Goal: Transaction & Acquisition: Purchase product/service

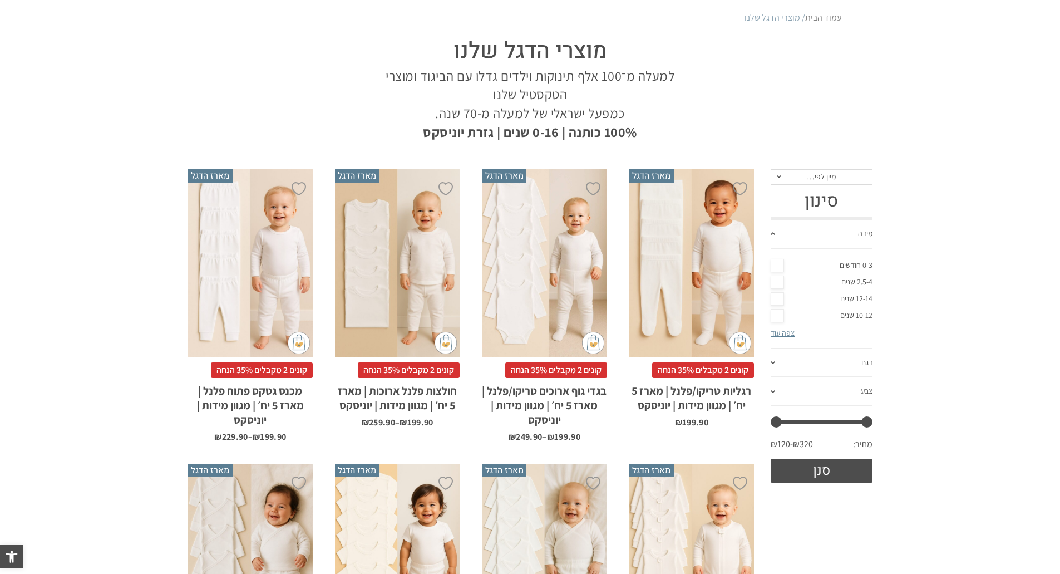
scroll to position [111, 0]
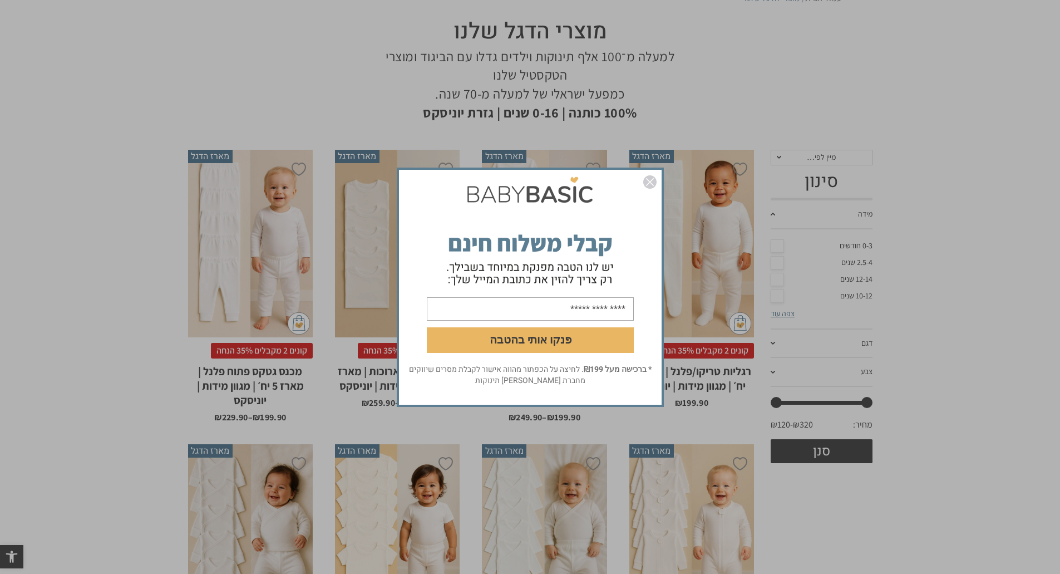
click at [652, 184] on img "סגור" at bounding box center [649, 181] width 13 height 13
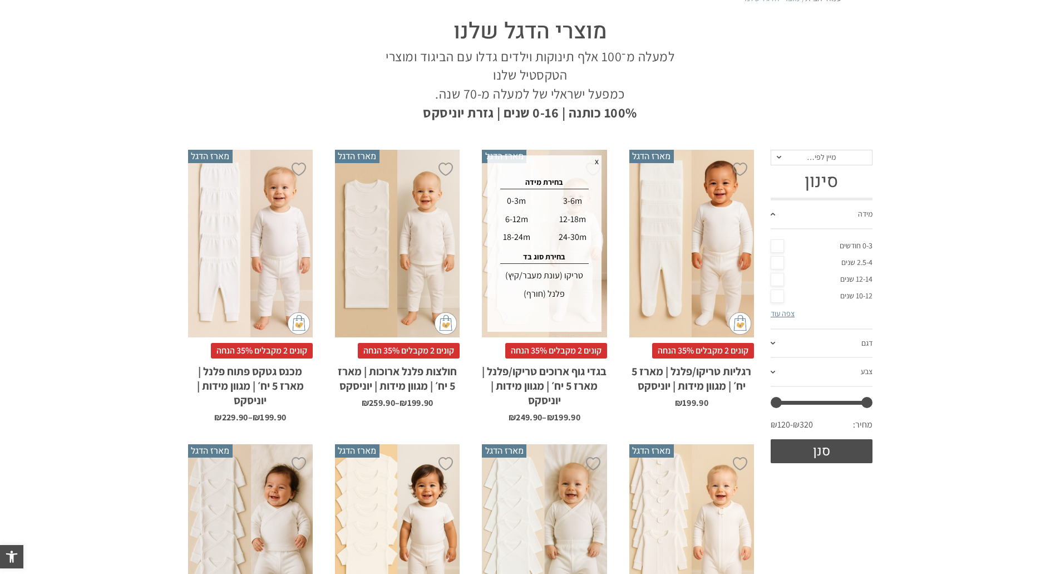
scroll to position [0, 0]
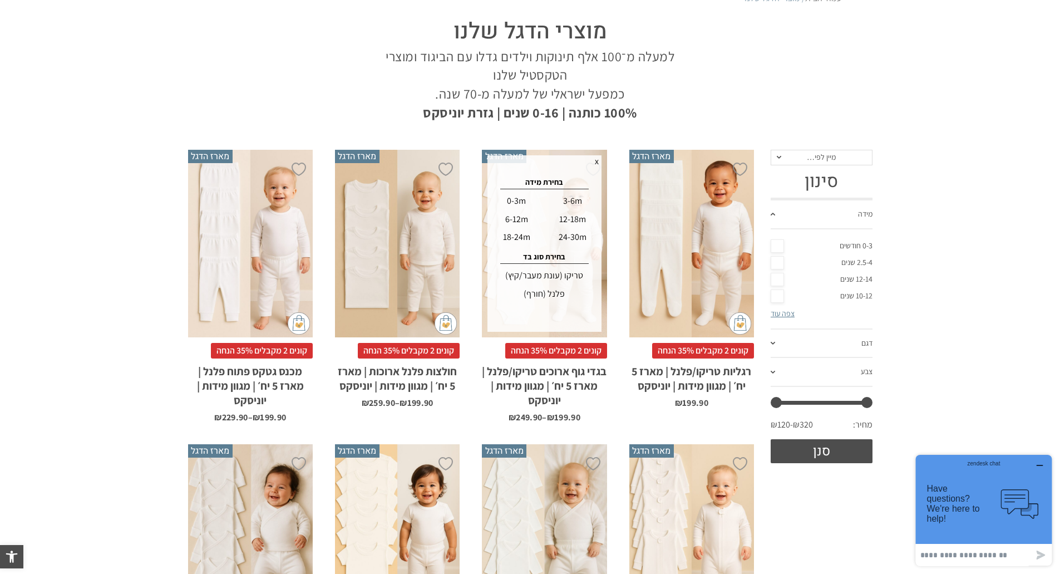
click at [549, 292] on div "פלנל (חורף)" at bounding box center [544, 294] width 110 height 18
click at [509, 200] on div "0-3m" at bounding box center [517, 201] width 54 height 18
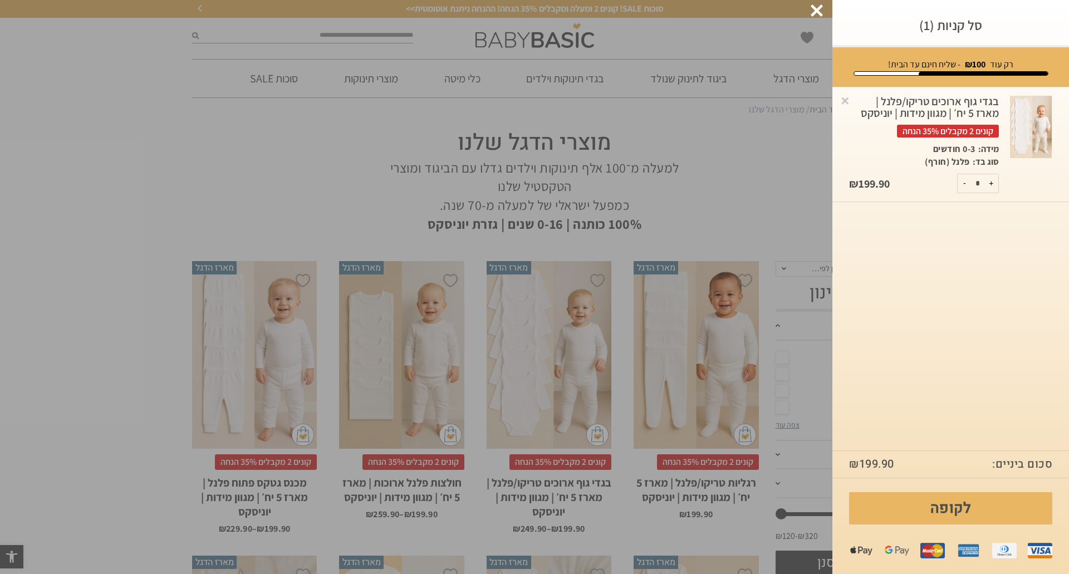
click at [815, 14] on div at bounding box center [816, 10] width 12 height 12
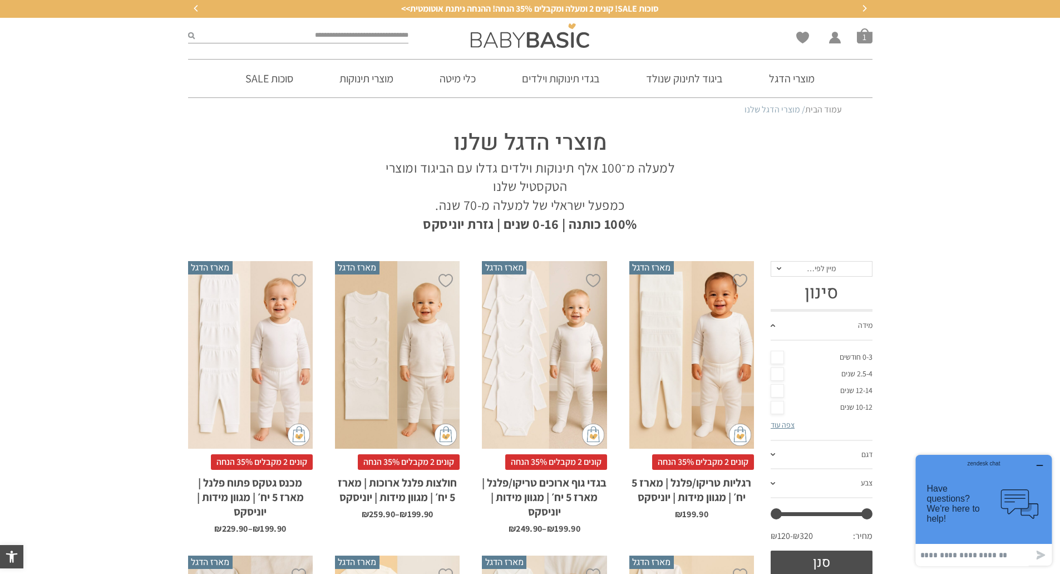
click at [674, 358] on div "x בחירת מידה 0-3m 3-6m 6-12m 12-18m 18-24m 24-30m בחירת סוג בד טריקו (עונת מעבר…" at bounding box center [691, 355] width 125 height 188
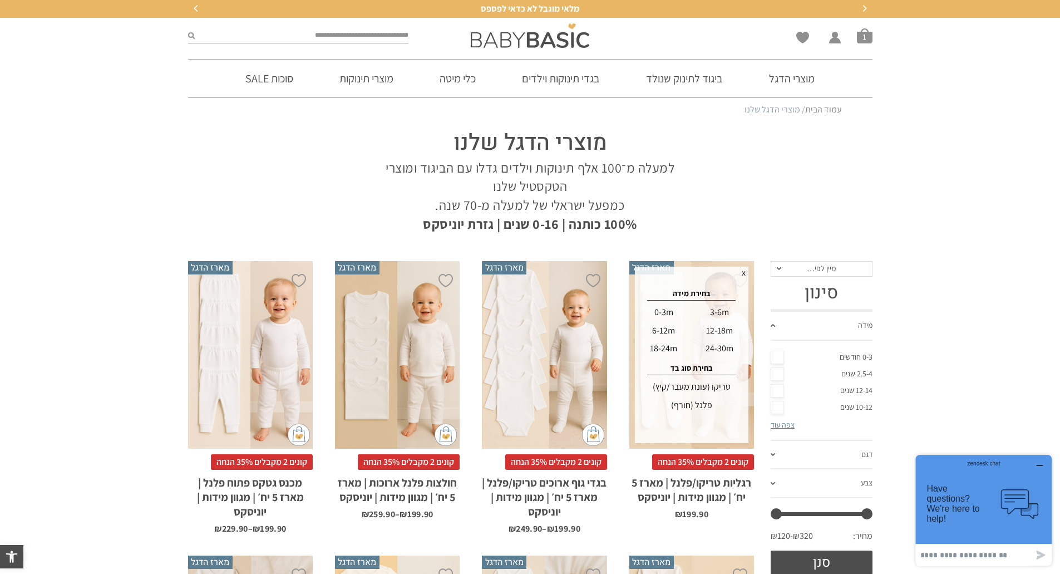
click at [696, 404] on div "פלנל (חורף)" at bounding box center [692, 405] width 110 height 18
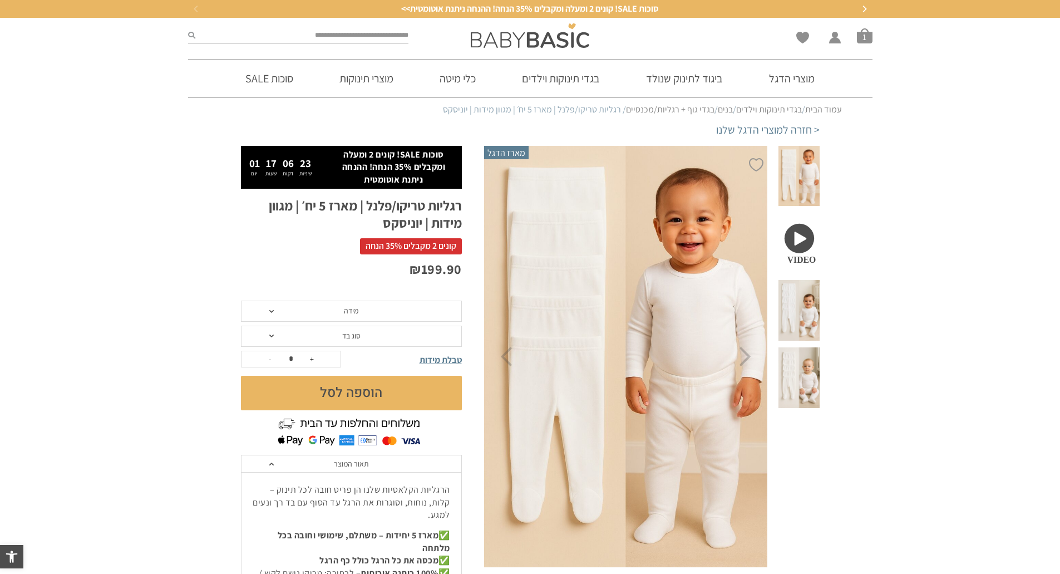
click at [328, 313] on span "מידה" at bounding box center [351, 311] width 221 height 21
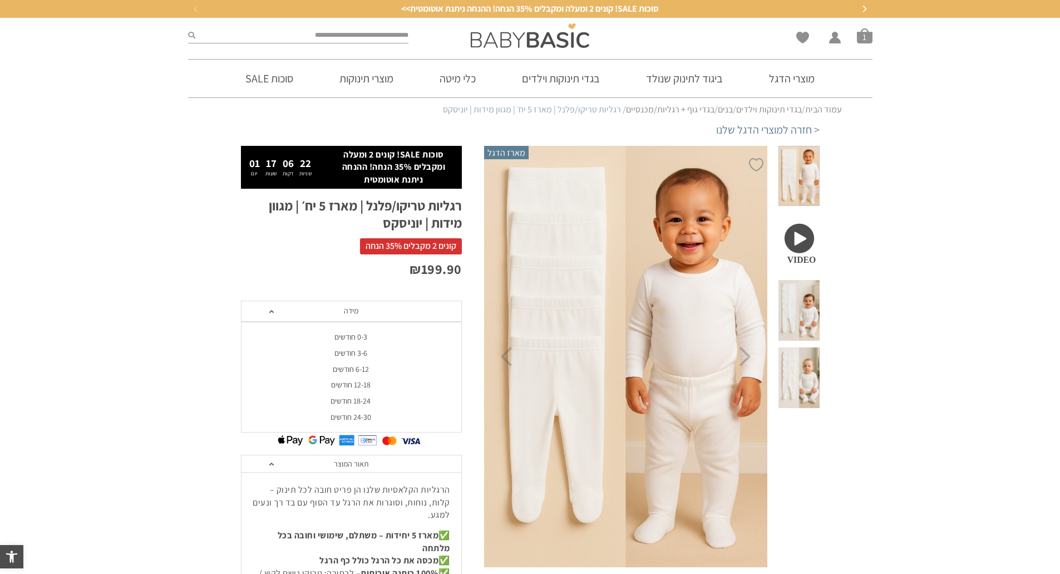
click at [349, 337] on div "0-3 חודשים" at bounding box center [350, 336] width 221 height 9
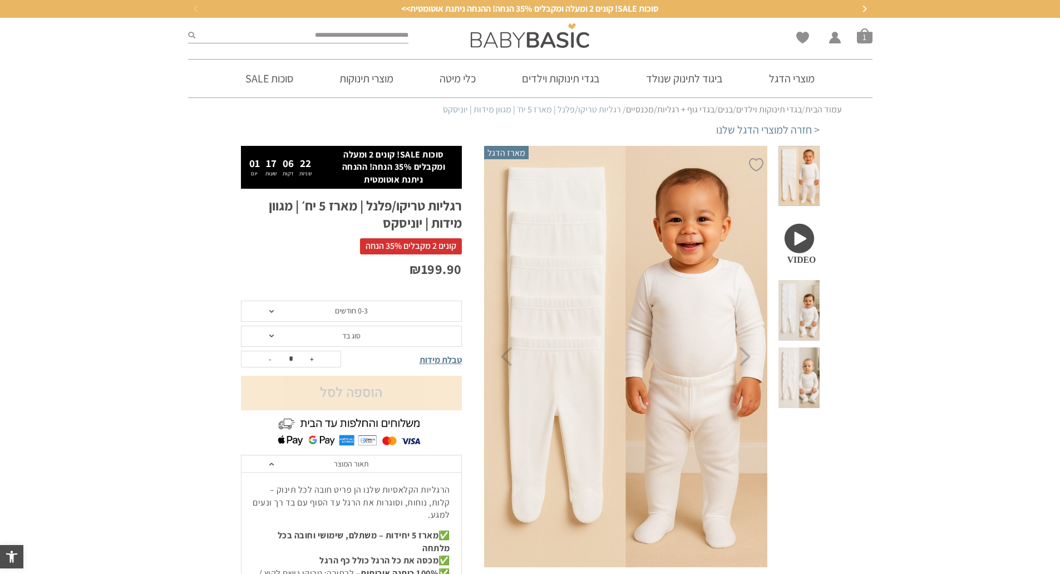
click at [358, 336] on span "סוג בד" at bounding box center [351, 336] width 18 height 10
click at [356, 376] on div "פלנל (חורף)" at bounding box center [350, 377] width 221 height 9
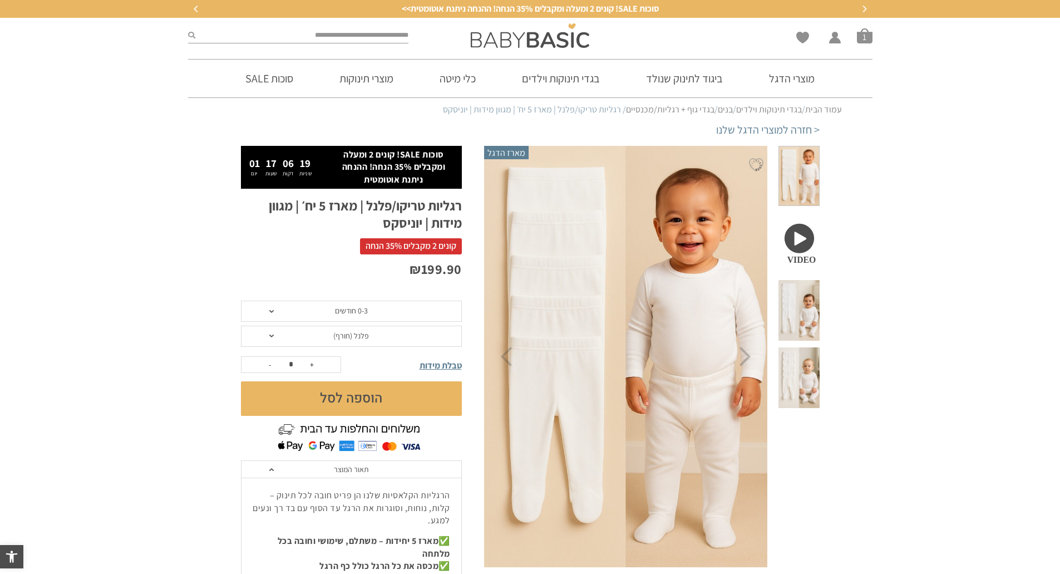
click at [353, 401] on button "הוספה לסל" at bounding box center [351, 398] width 221 height 35
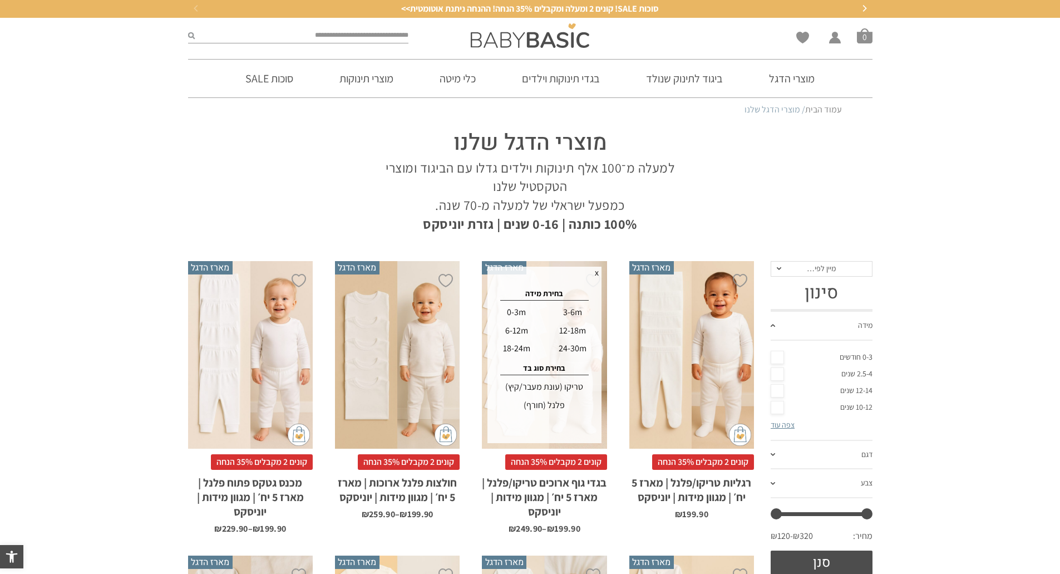
drag, startPoint x: 547, startPoint y: 403, endPoint x: 545, endPoint y: 396, distance: 7.4
click at [547, 403] on div "פלנל (חורף)" at bounding box center [544, 405] width 110 height 18
click at [510, 311] on div "0-3m" at bounding box center [517, 312] width 54 height 18
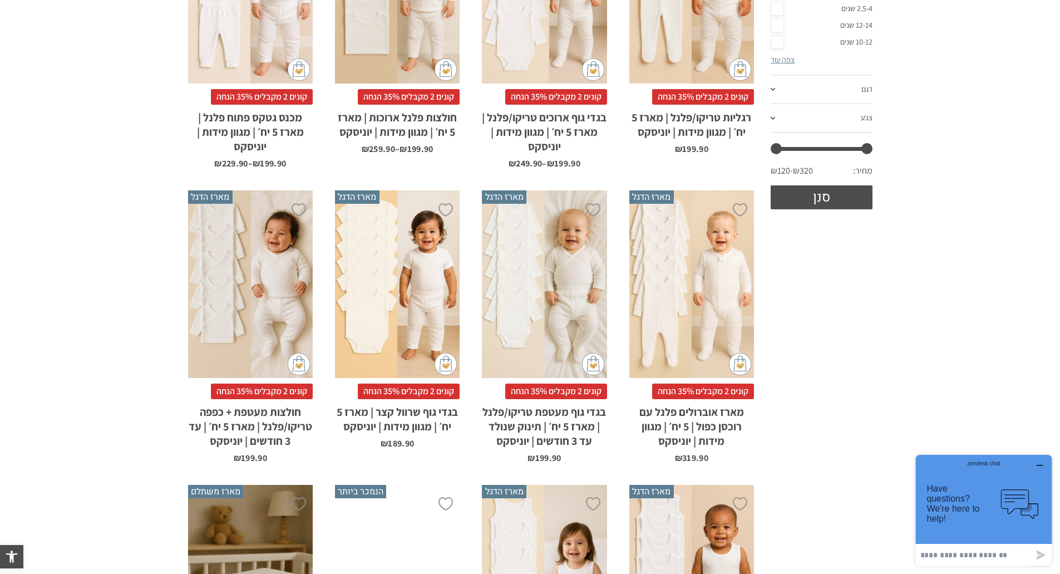
scroll to position [390, 0]
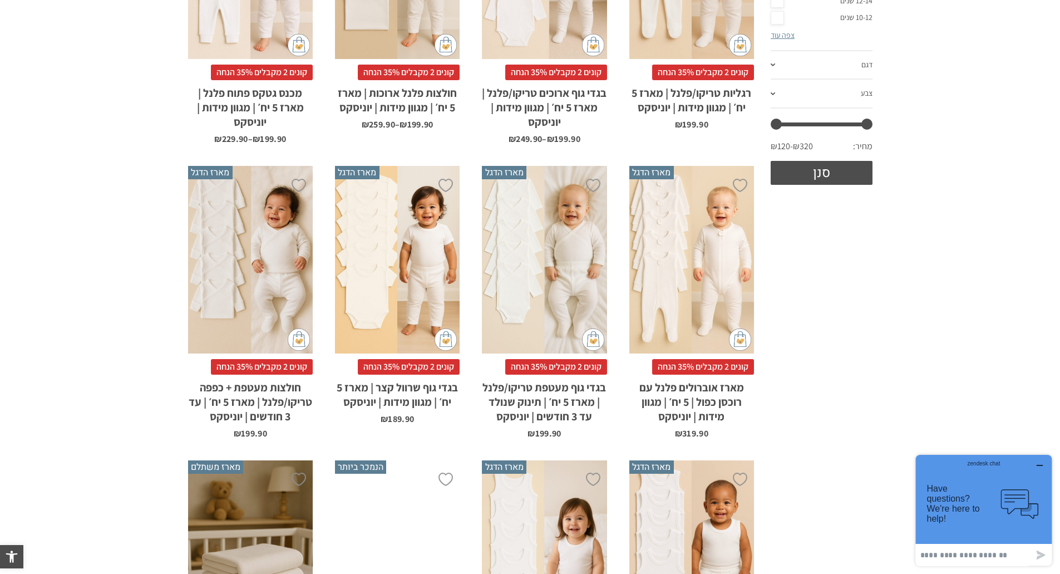
click at [721, 297] on div "x בחירת מידה 0-3m 3-6m 6-12m" at bounding box center [691, 260] width 125 height 188
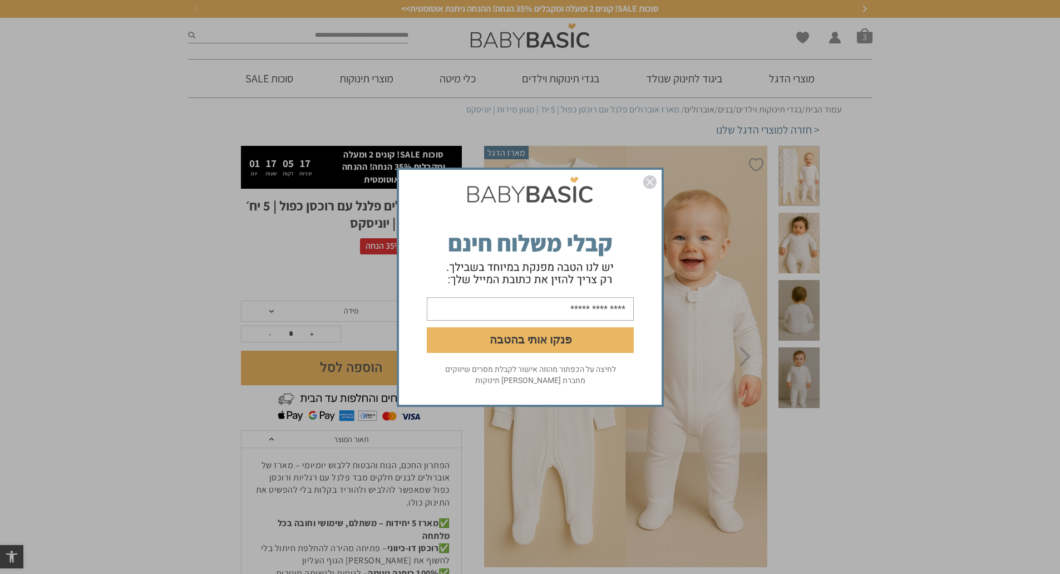
click at [641, 183] on form "פנקו אותי בהטבה" at bounding box center [530, 267] width 263 height 192
click at [648, 174] on form "פנקו אותי בהטבה" at bounding box center [530, 267] width 263 height 192
click at [653, 182] on img "סגור" at bounding box center [649, 181] width 13 height 13
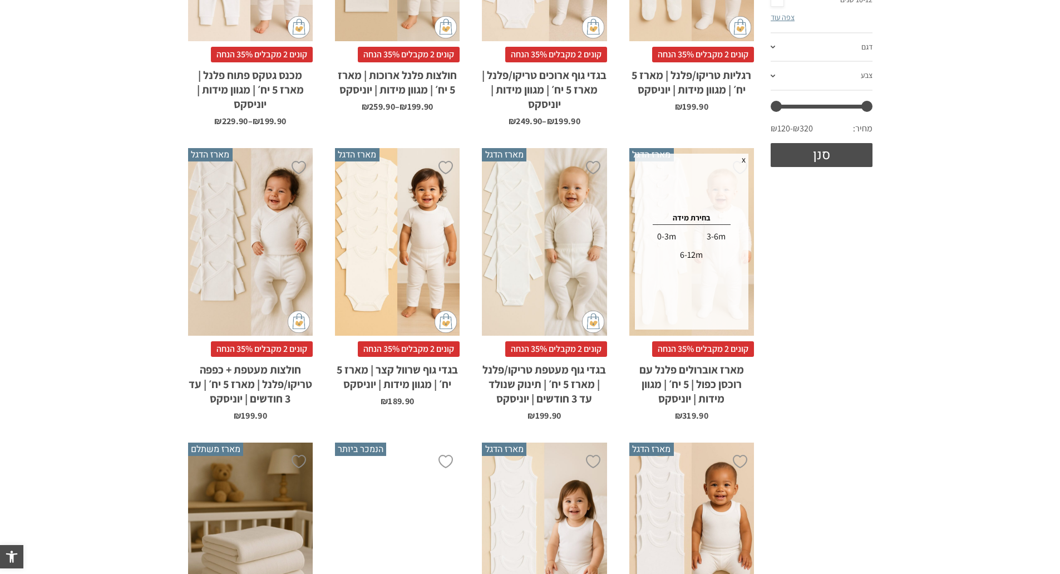
click at [668, 235] on div "0-3m" at bounding box center [667, 237] width 48 height 18
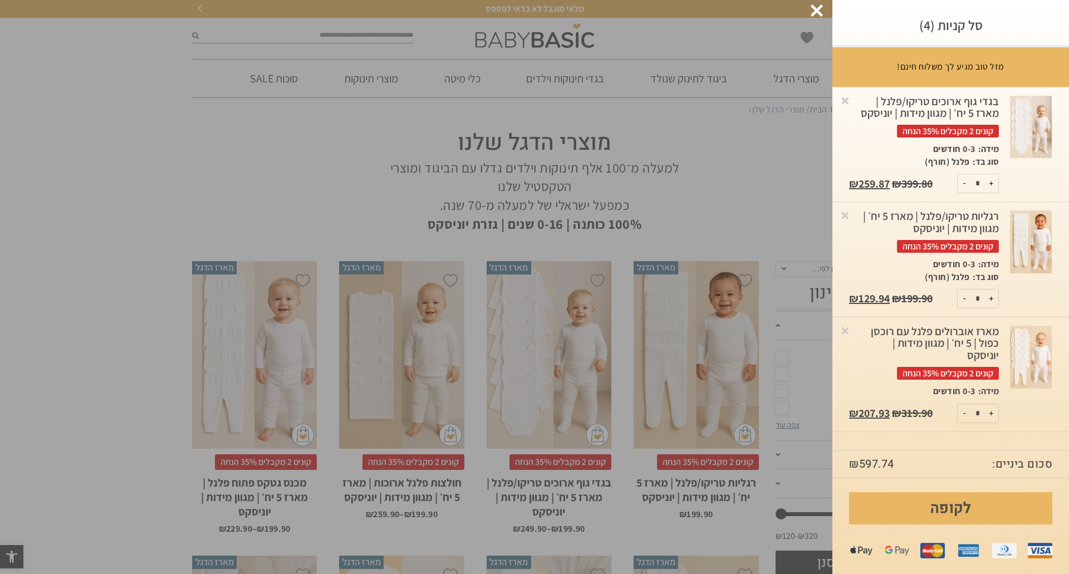
click at [964, 180] on button "-" at bounding box center [964, 183] width 14 height 18
type input "*"
click at [814, 6] on div at bounding box center [816, 10] width 12 height 12
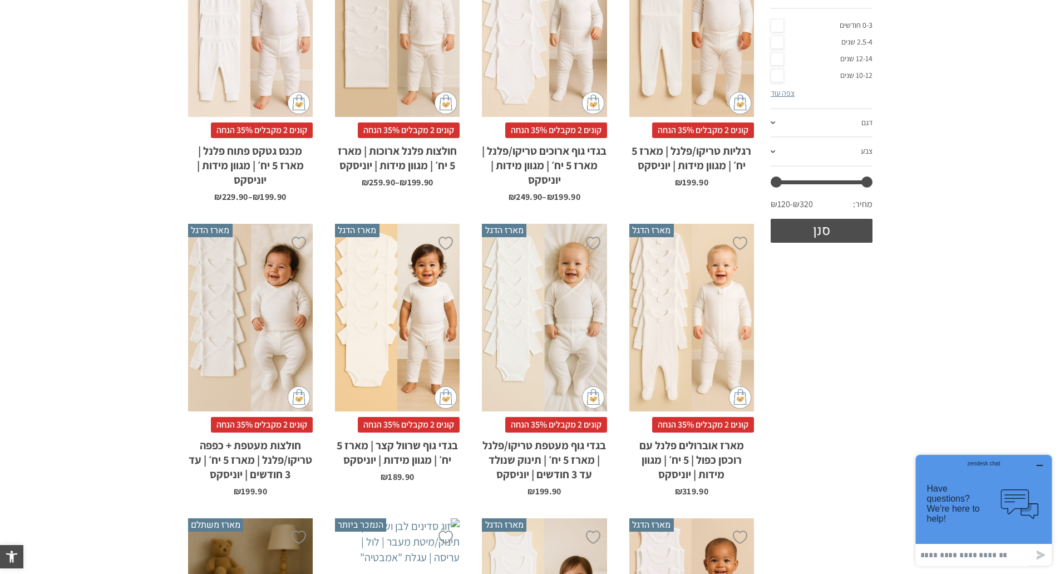
scroll to position [334, 0]
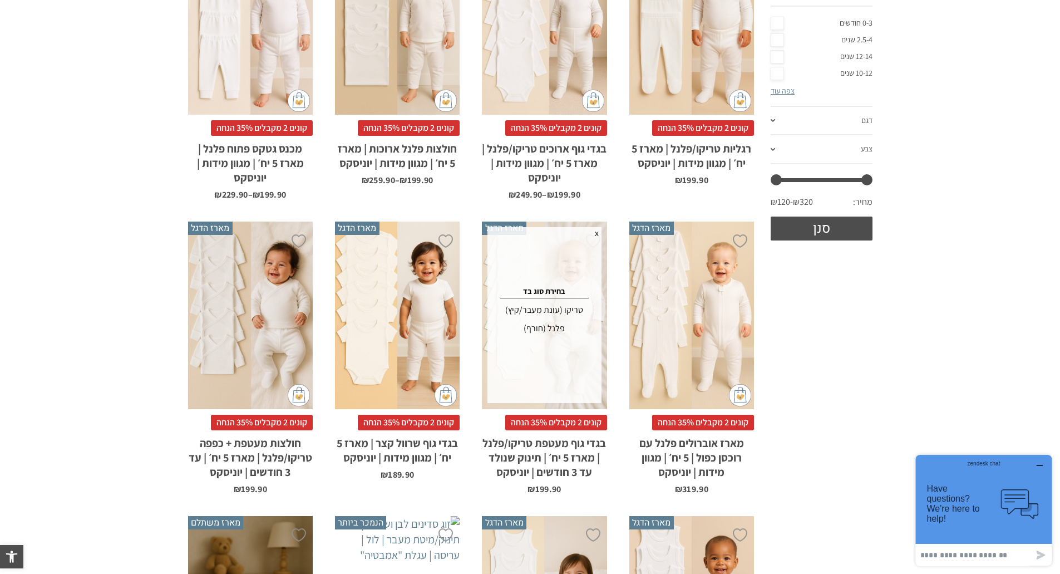
click at [549, 326] on div "פלנל (חורף)" at bounding box center [544, 328] width 110 height 18
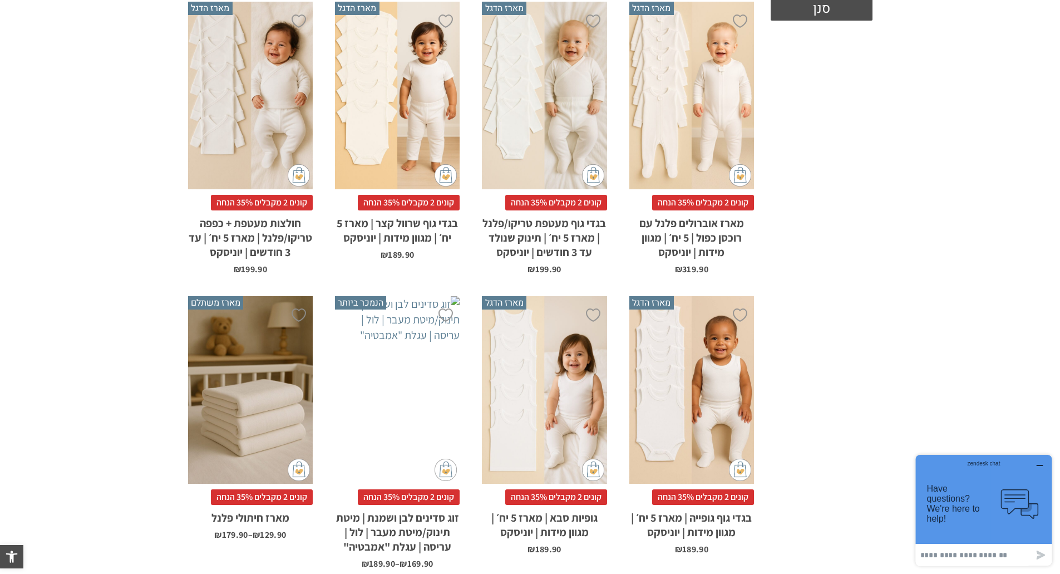
scroll to position [0, 0]
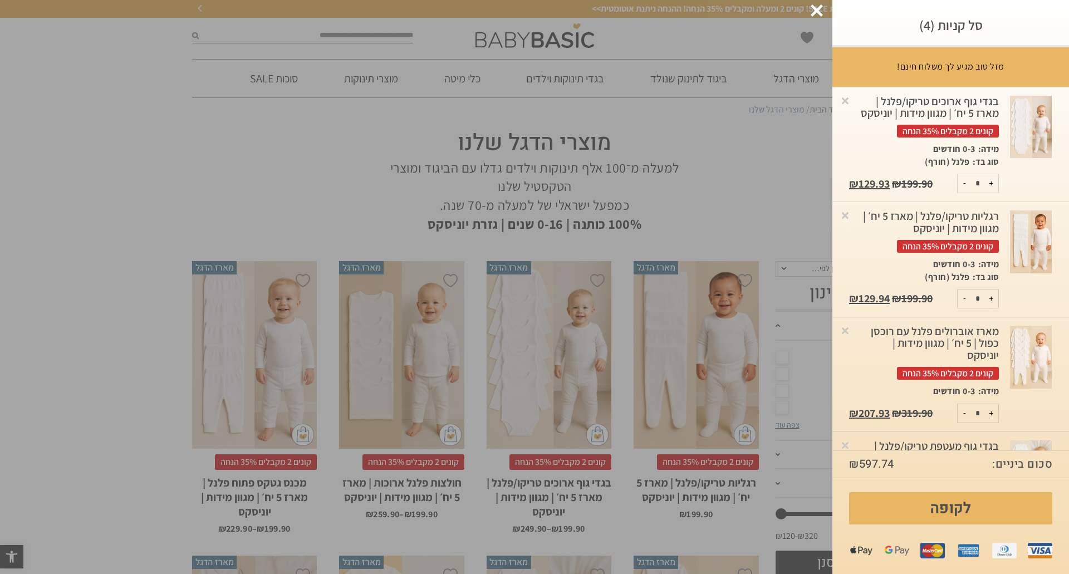
click at [815, 7] on div at bounding box center [816, 10] width 12 height 12
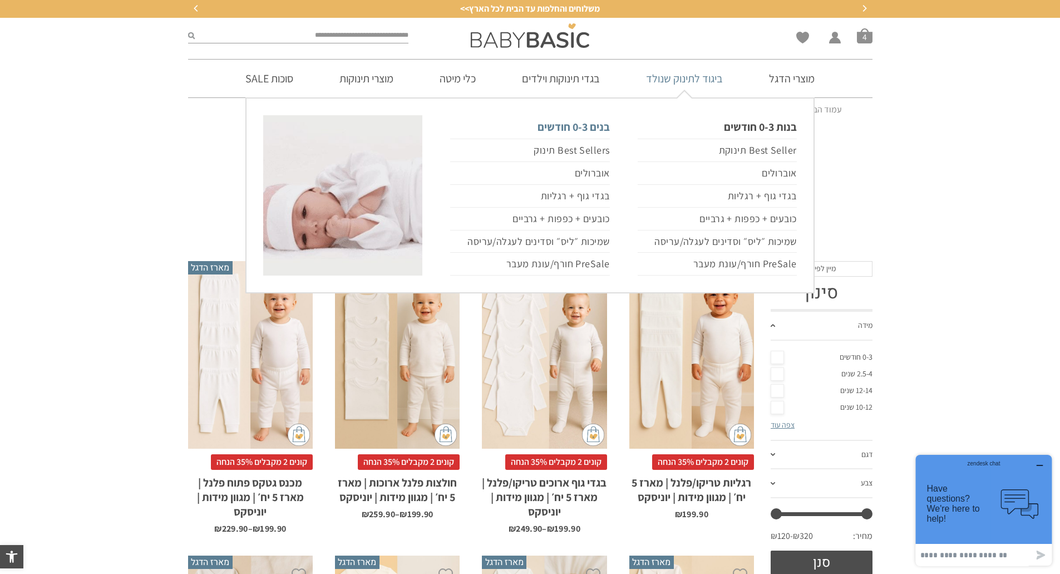
click at [580, 126] on link "בנים 0-3 חודשים" at bounding box center [529, 126] width 159 height 23
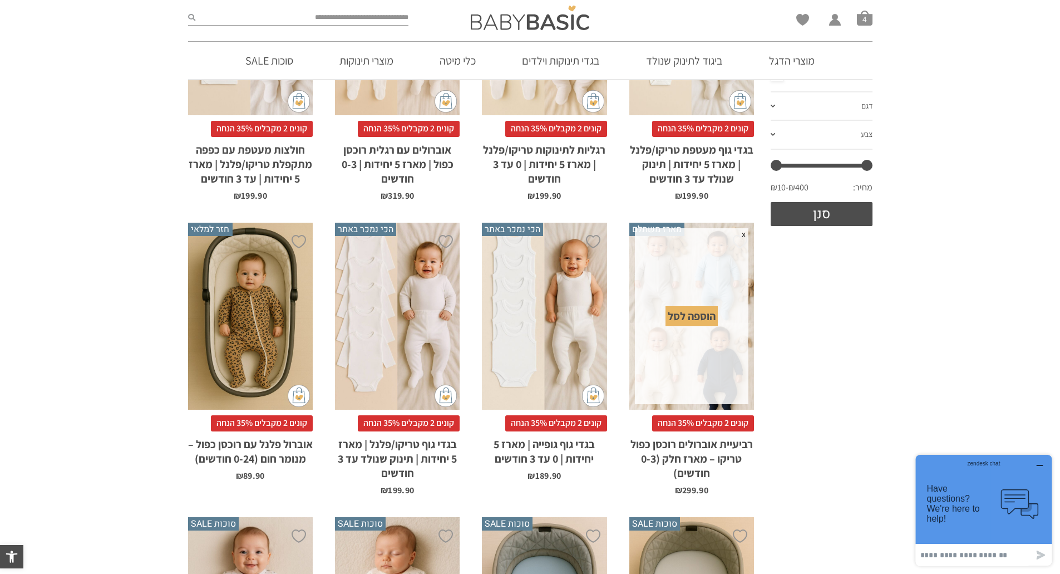
click at [700, 316] on div "הוספה לסל" at bounding box center [692, 316] width 52 height 20
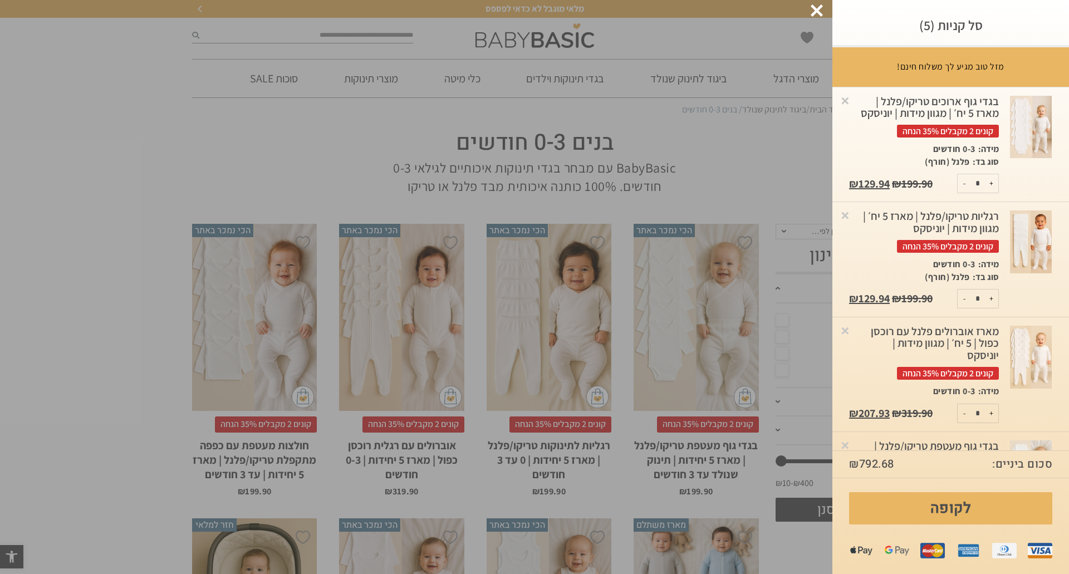
click at [818, 11] on div at bounding box center [816, 10] width 12 height 12
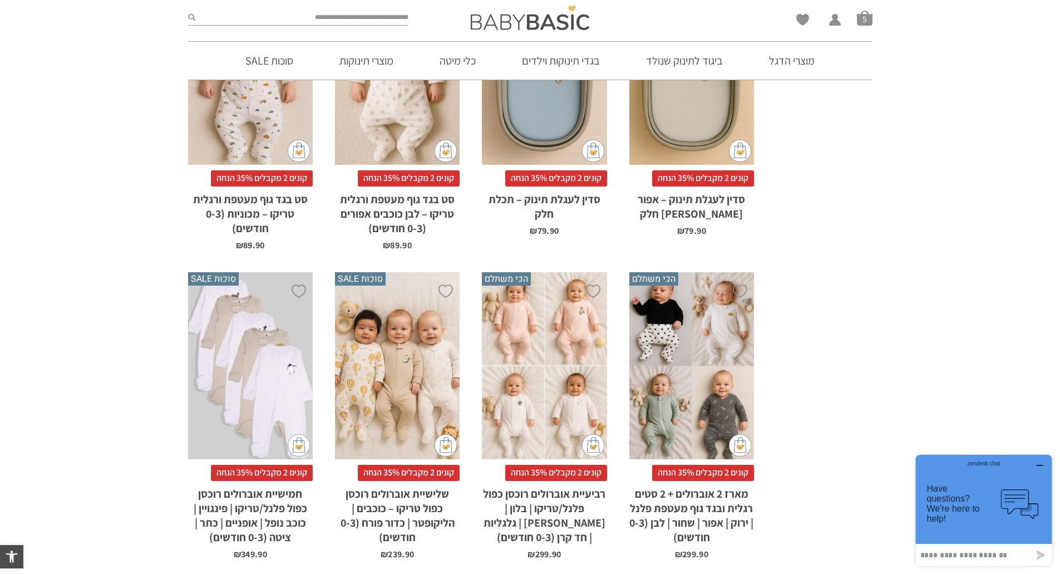
scroll to position [890, 0]
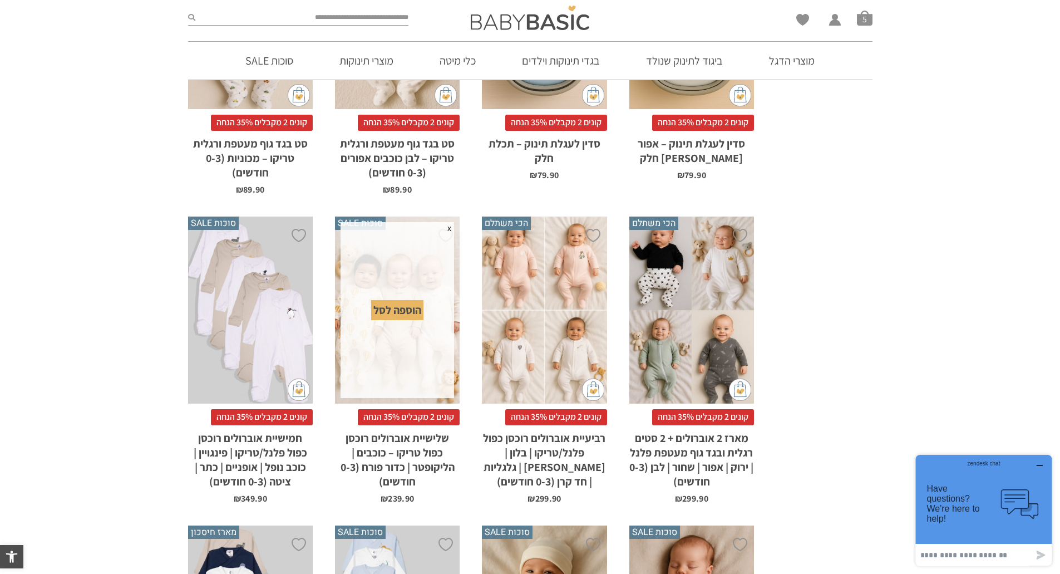
click at [396, 307] on div "הוספה לסל" at bounding box center [397, 310] width 52 height 20
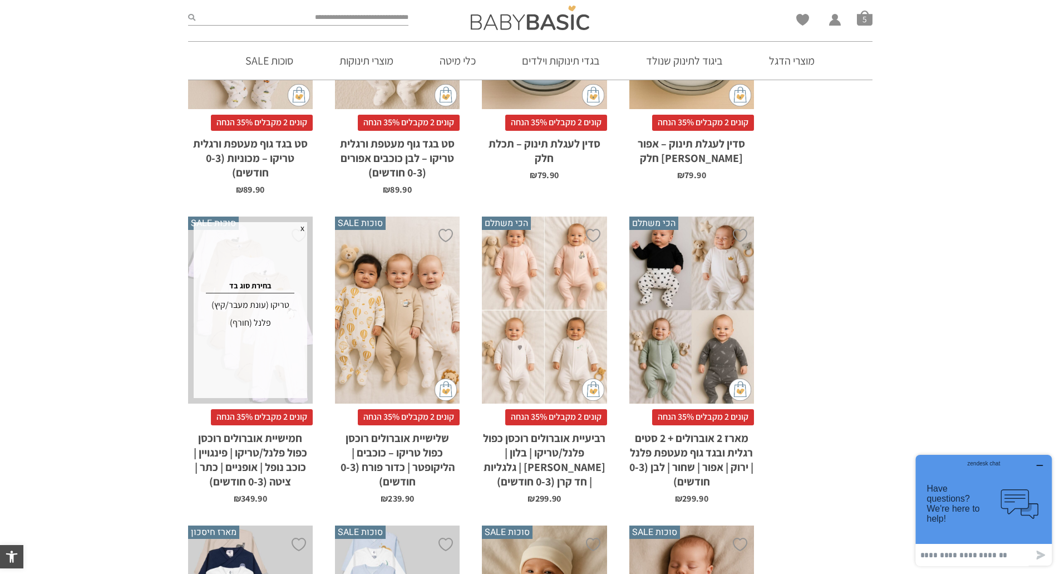
scroll to position [0, 0]
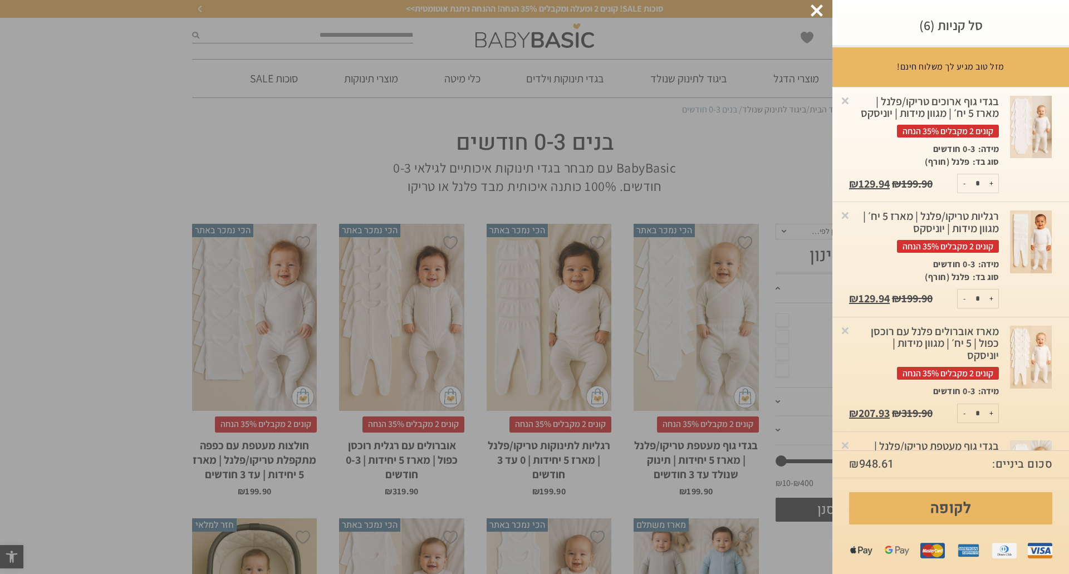
click at [814, 10] on div at bounding box center [816, 10] width 12 height 12
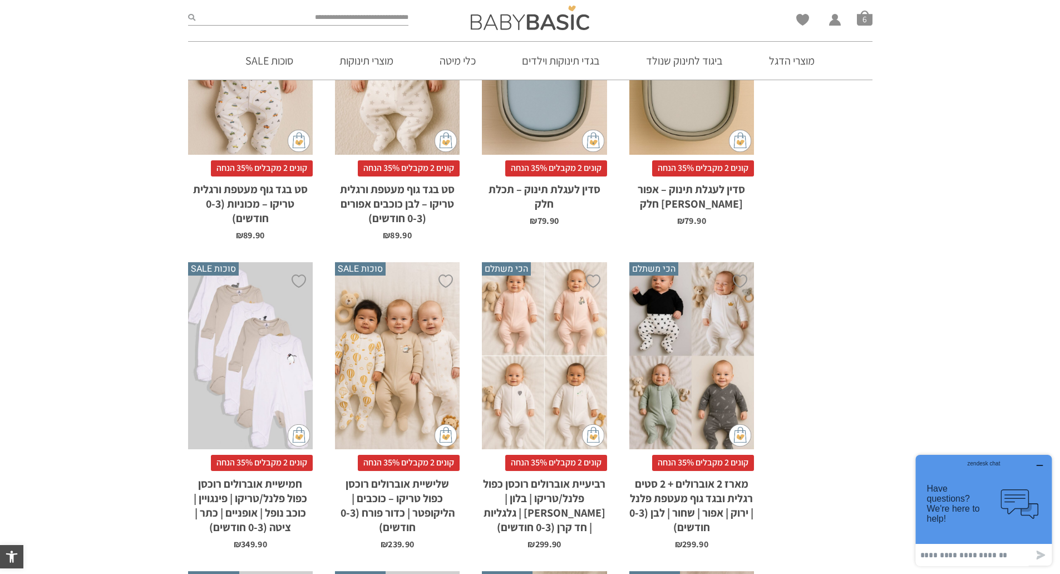
scroll to position [890, 0]
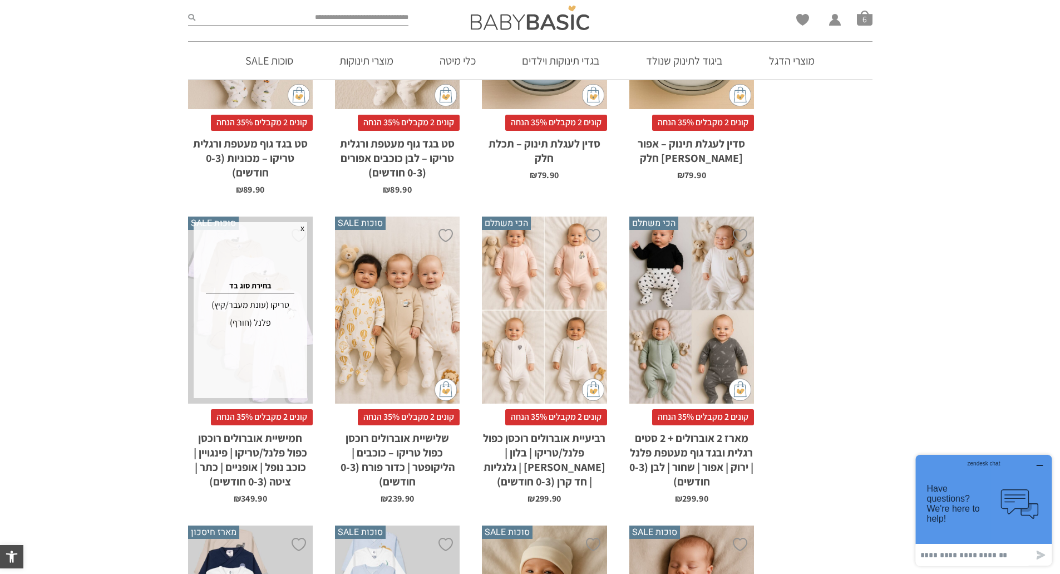
click at [272, 303] on div "טריקו (עונת מעבר/קיץ)" at bounding box center [250, 305] width 110 height 18
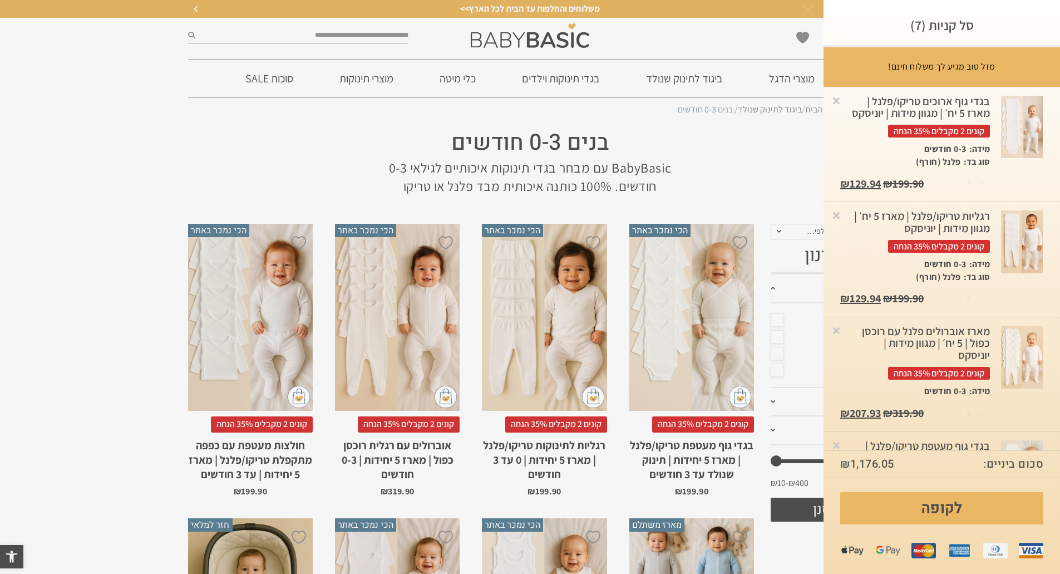
scroll to position [0, 0]
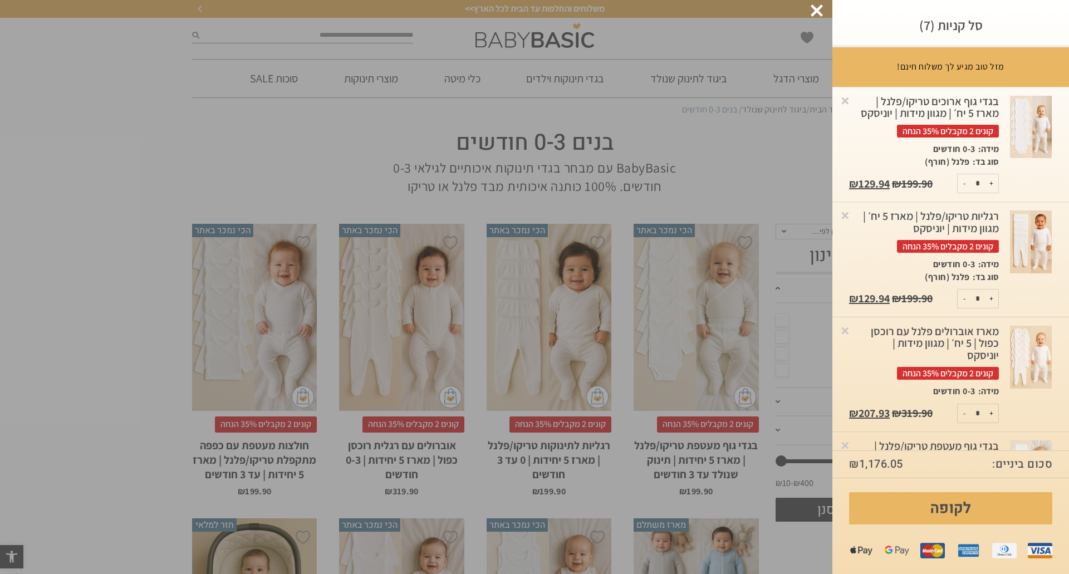
click at [816, 6] on div at bounding box center [816, 10] width 12 height 12
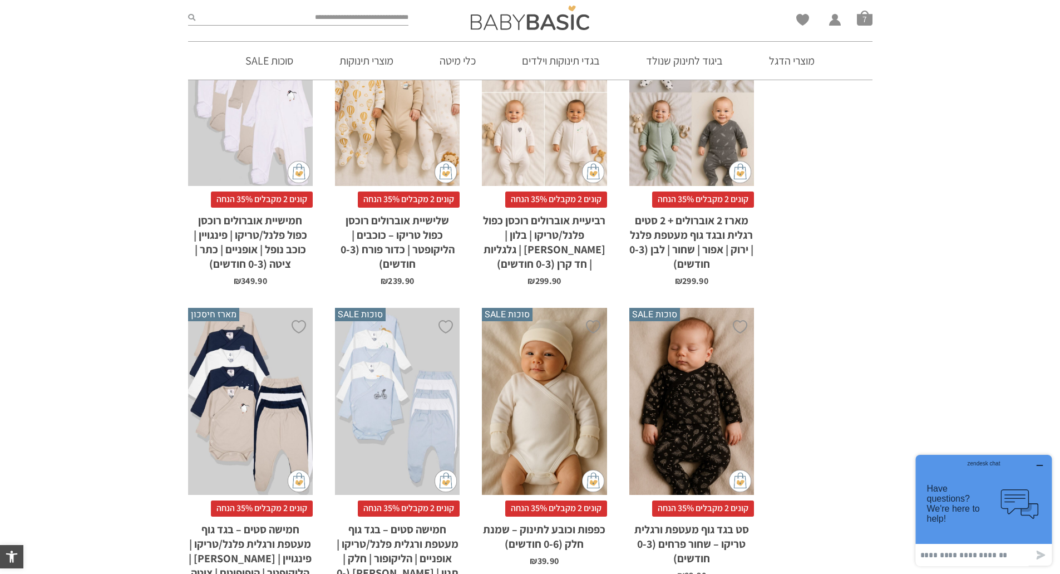
scroll to position [1169, 0]
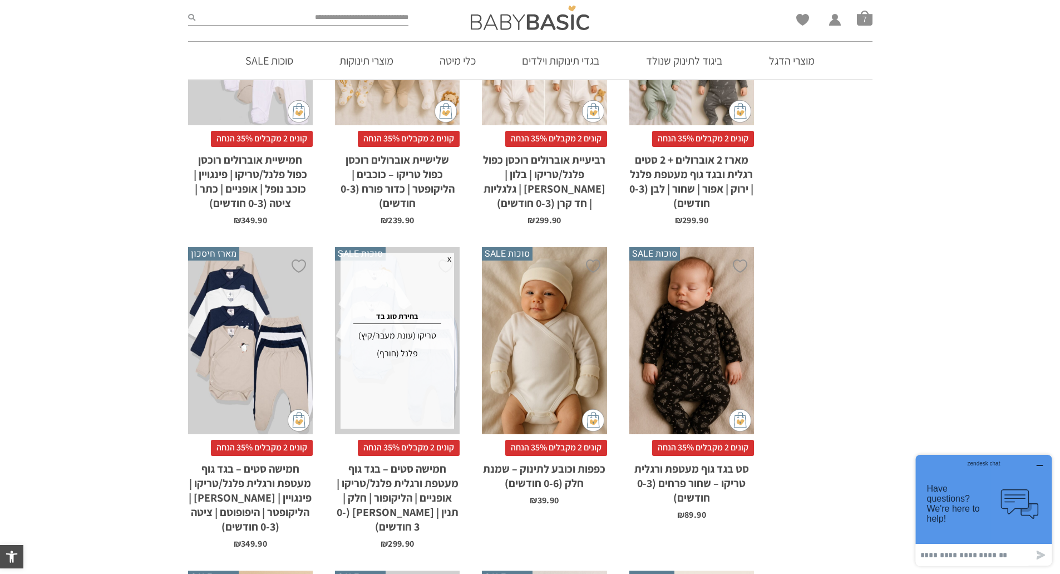
click at [406, 333] on div "טריקו (עונת מעבר/קיץ)" at bounding box center [397, 336] width 110 height 18
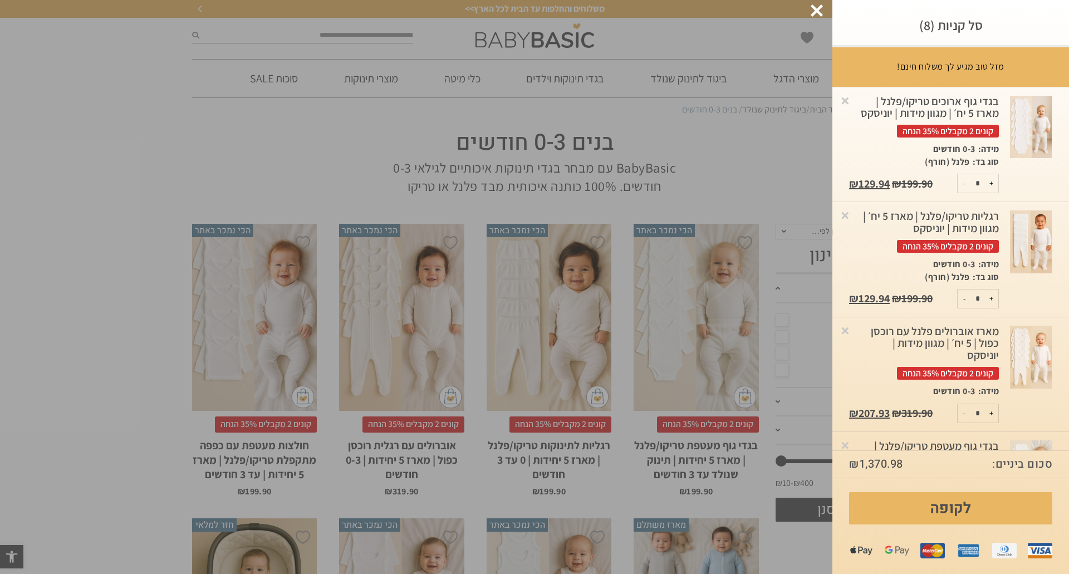
click at [814, 14] on div at bounding box center [816, 10] width 12 height 12
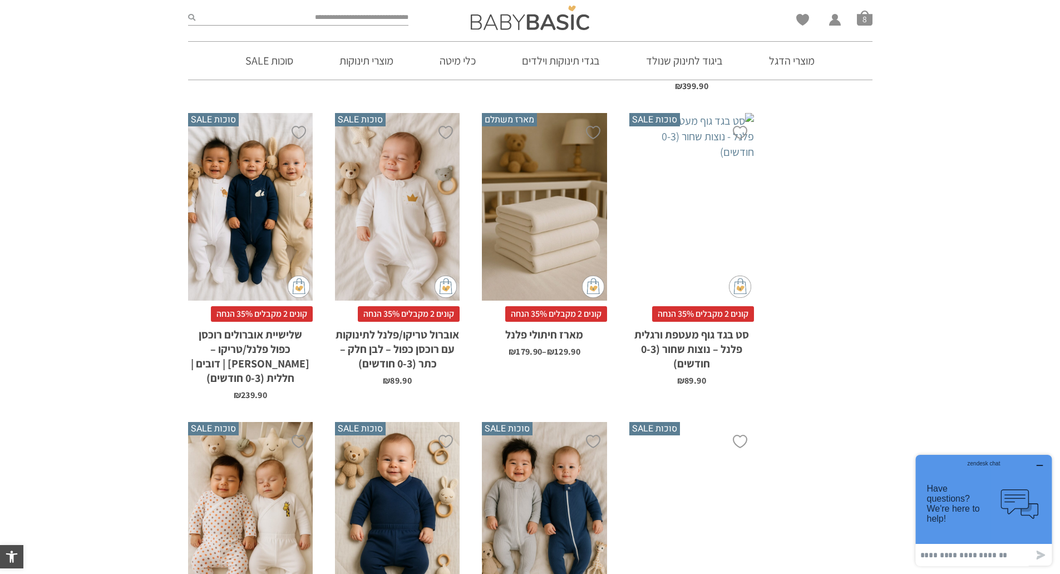
scroll to position [3172, 0]
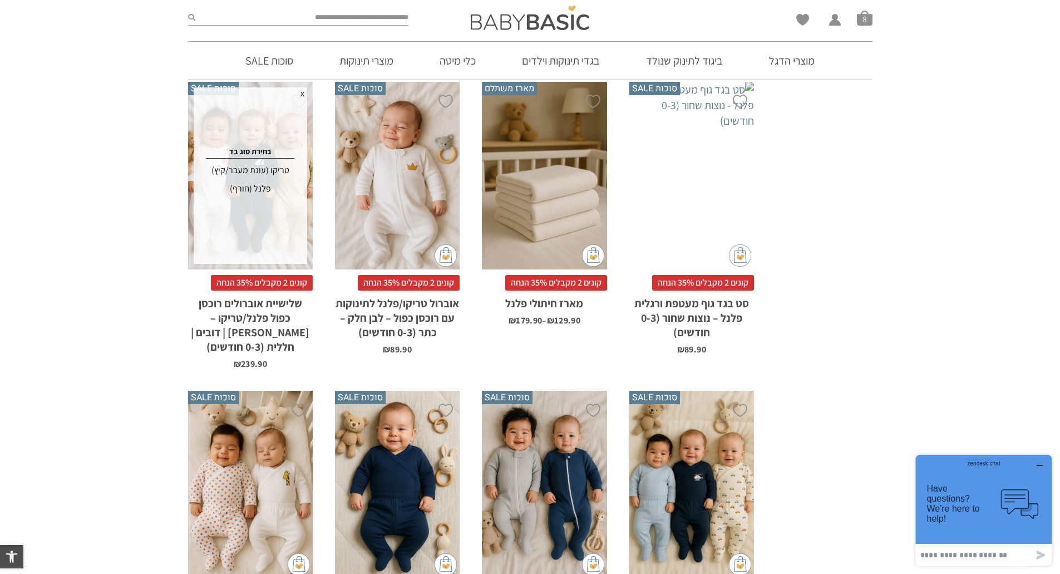
click at [260, 161] on div "טריקו (עונת מעבר/קיץ)" at bounding box center [250, 170] width 110 height 18
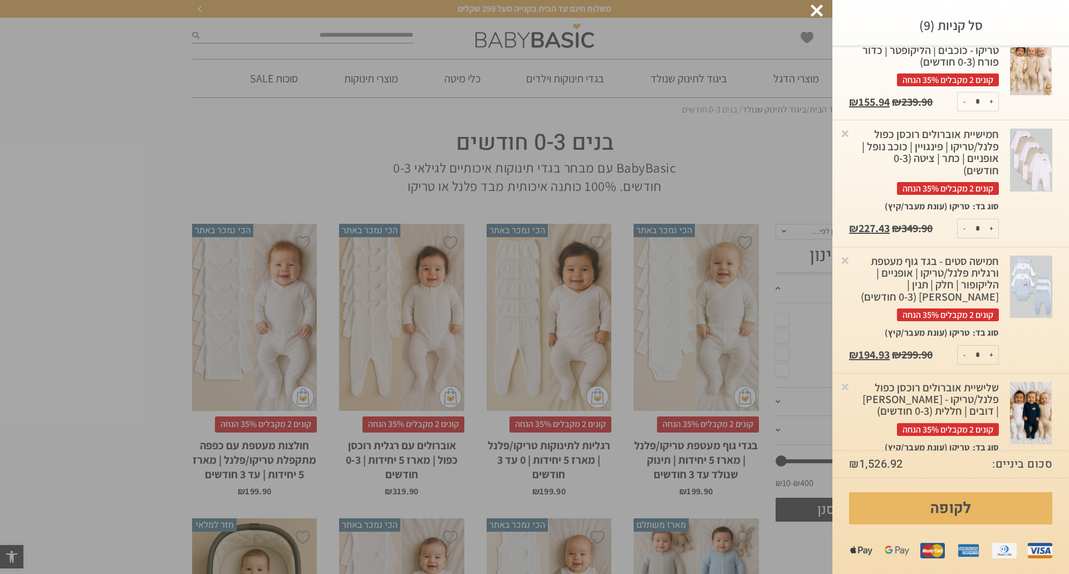
scroll to position [668, 0]
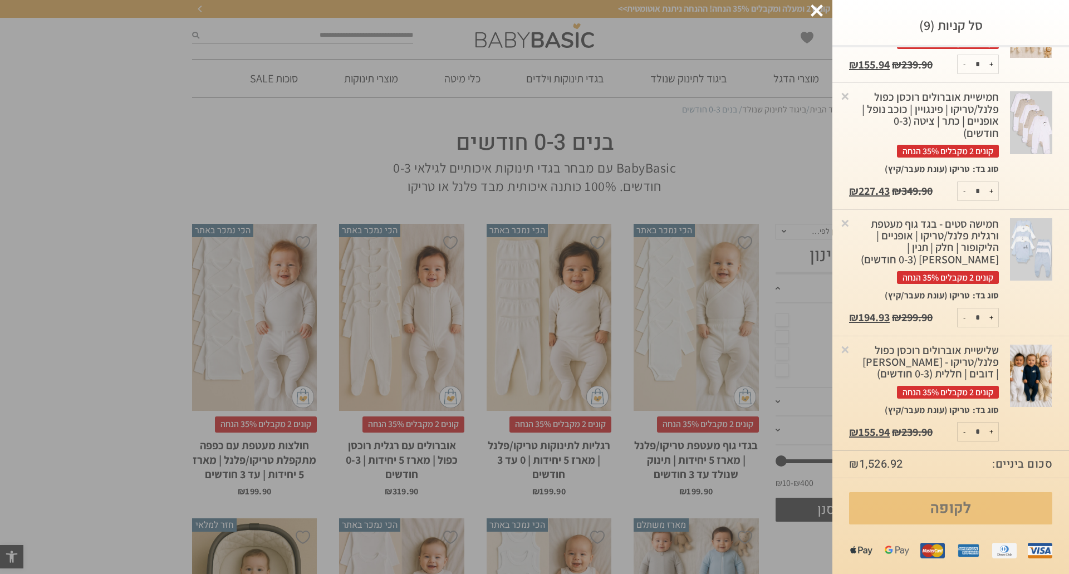
click at [972, 506] on link "לקופה" at bounding box center [950, 508] width 203 height 32
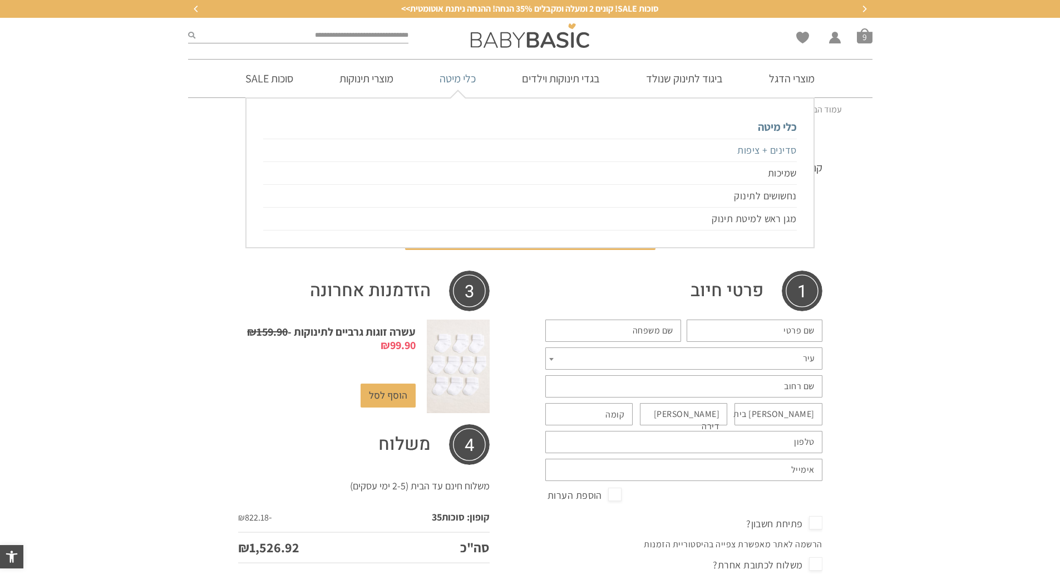
click at [780, 148] on link "סדינים + ציפות" at bounding box center [529, 150] width 533 height 23
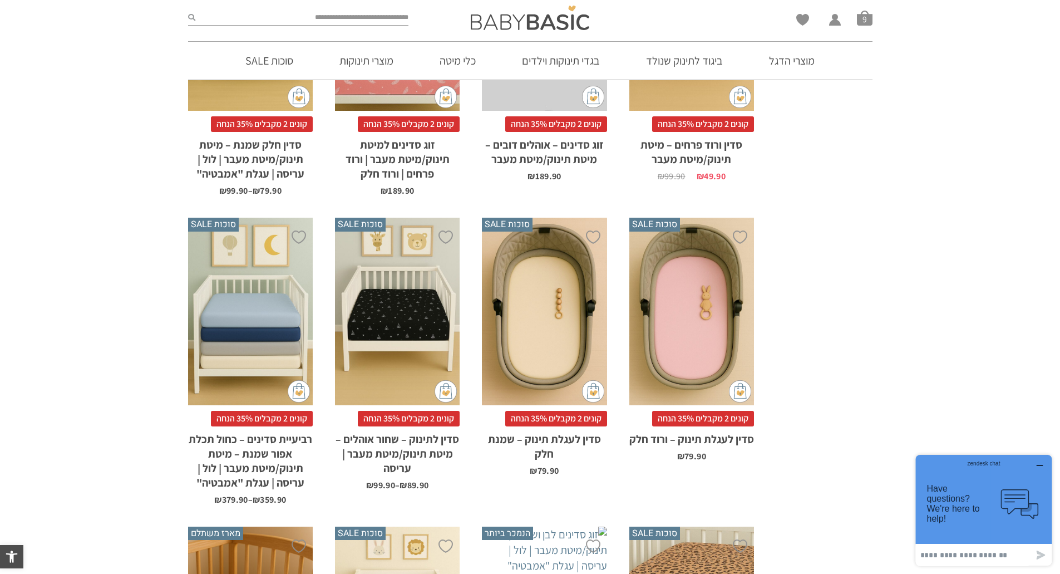
scroll to position [1002, 0]
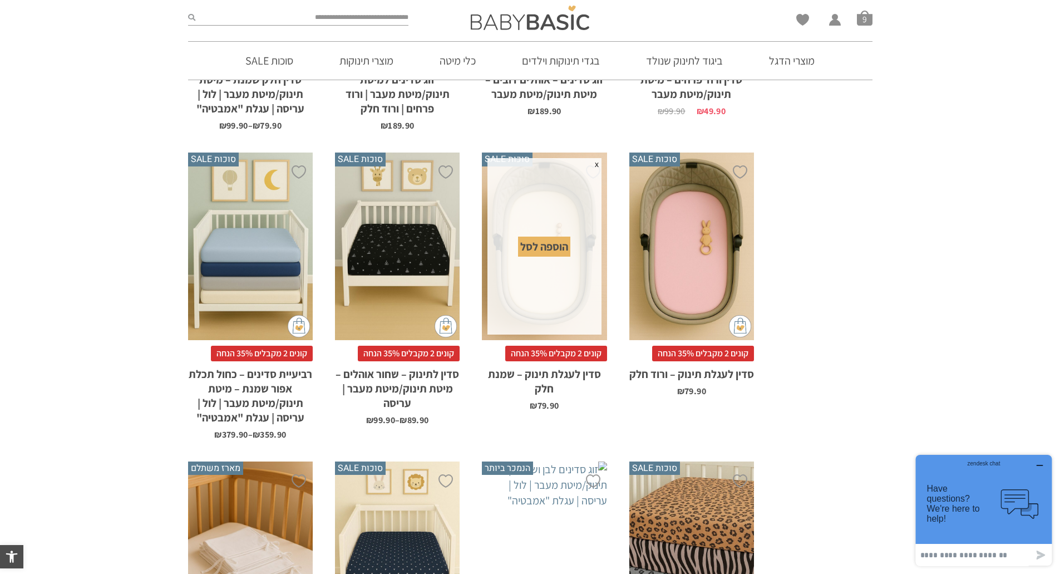
click at [557, 246] on div "הוספה לסל" at bounding box center [544, 247] width 52 height 20
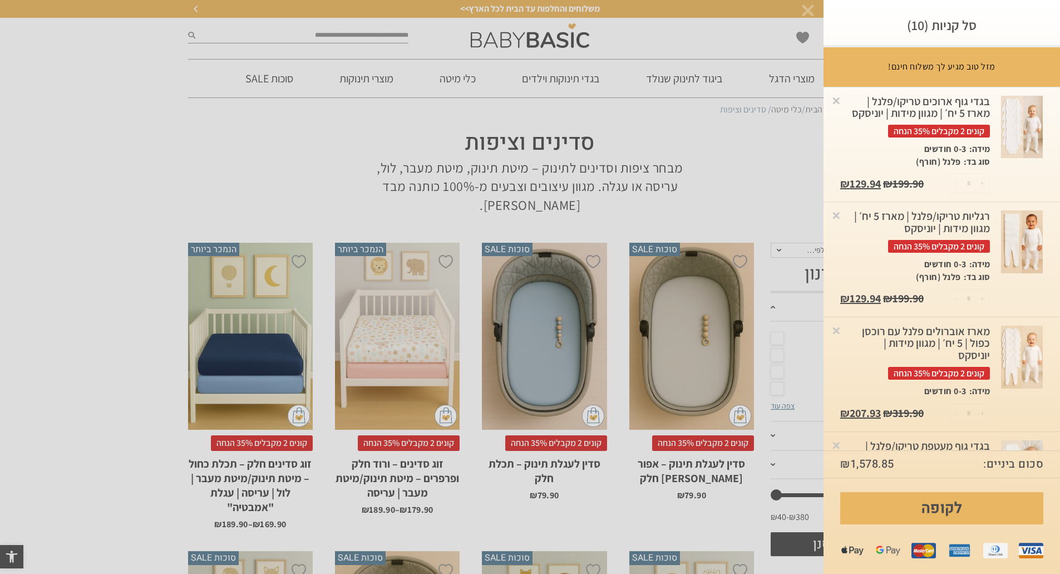
scroll to position [0, 0]
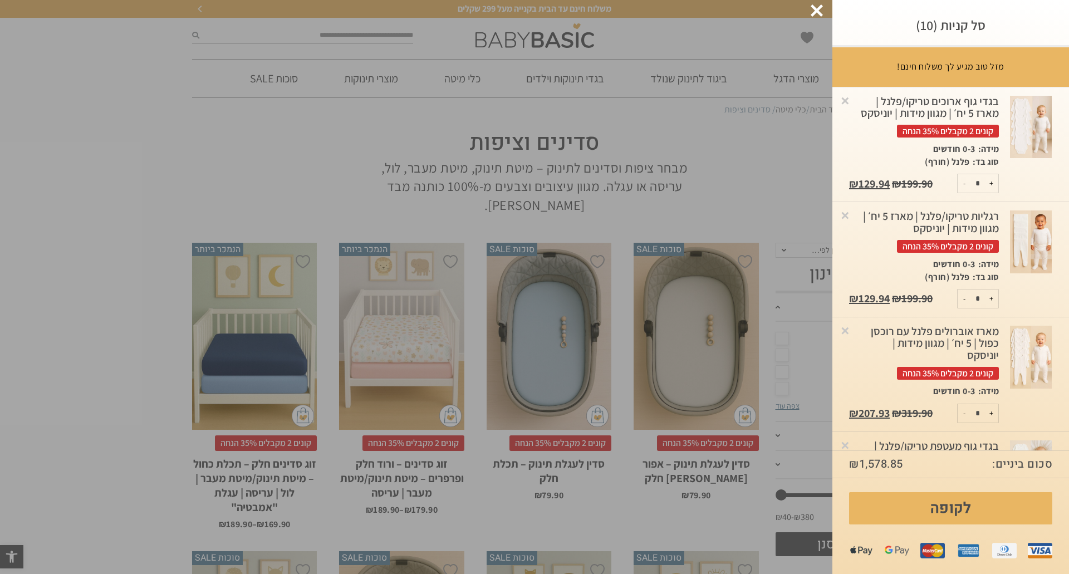
click at [819, 9] on div at bounding box center [816, 10] width 12 height 12
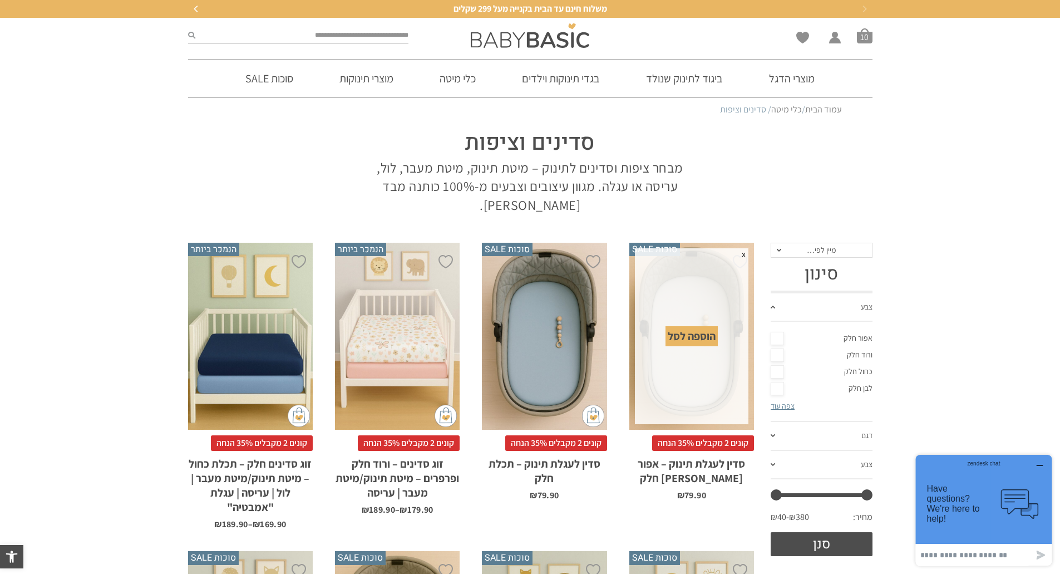
click at [684, 337] on div "הוספה לסל" at bounding box center [692, 336] width 52 height 20
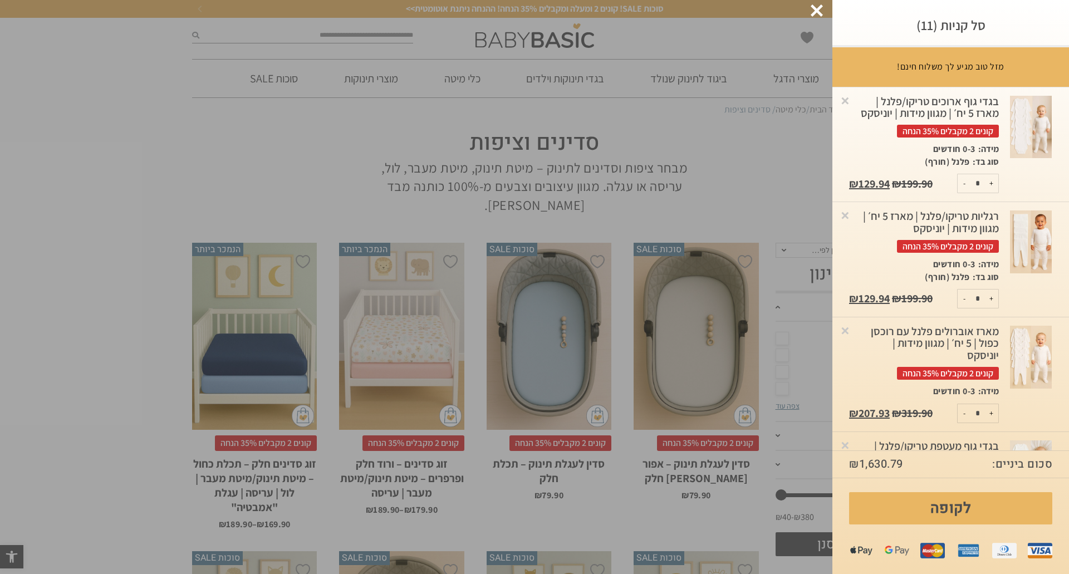
click at [819, 7] on div at bounding box center [816, 10] width 12 height 12
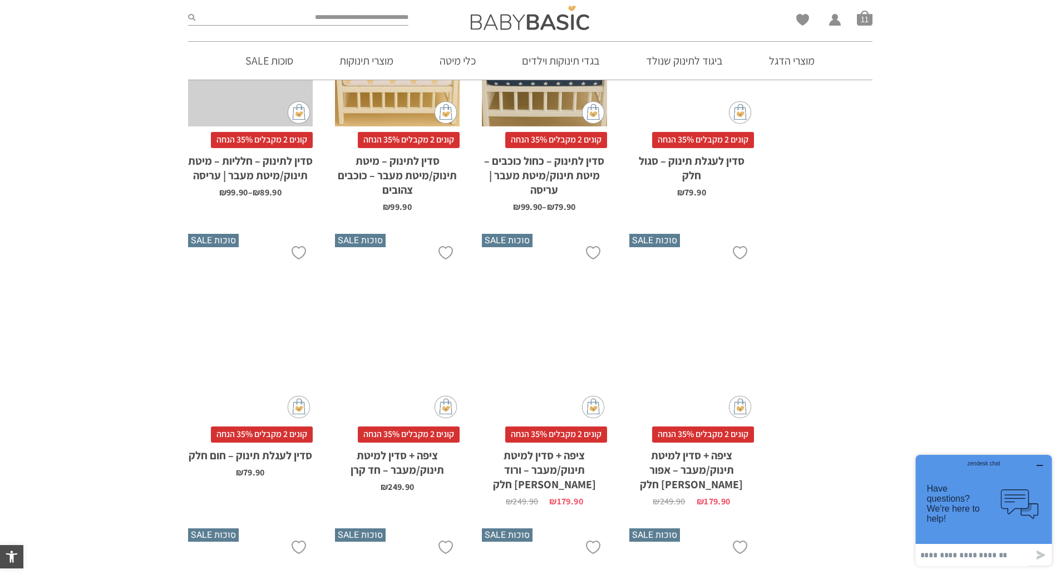
scroll to position [2727, 0]
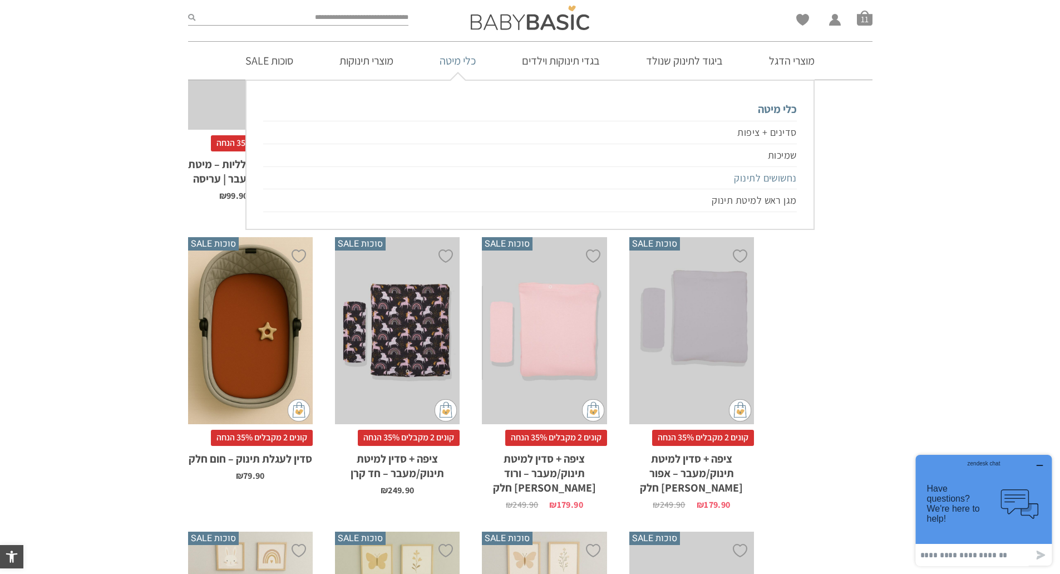
click at [765, 179] on link "נחשושים לתינוק" at bounding box center [529, 178] width 533 height 23
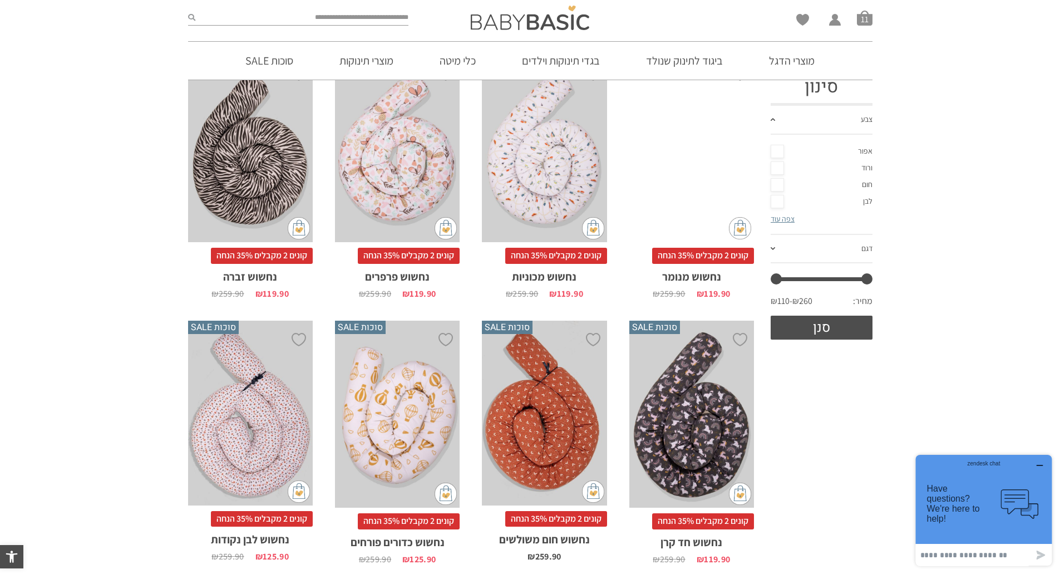
scroll to position [278, 0]
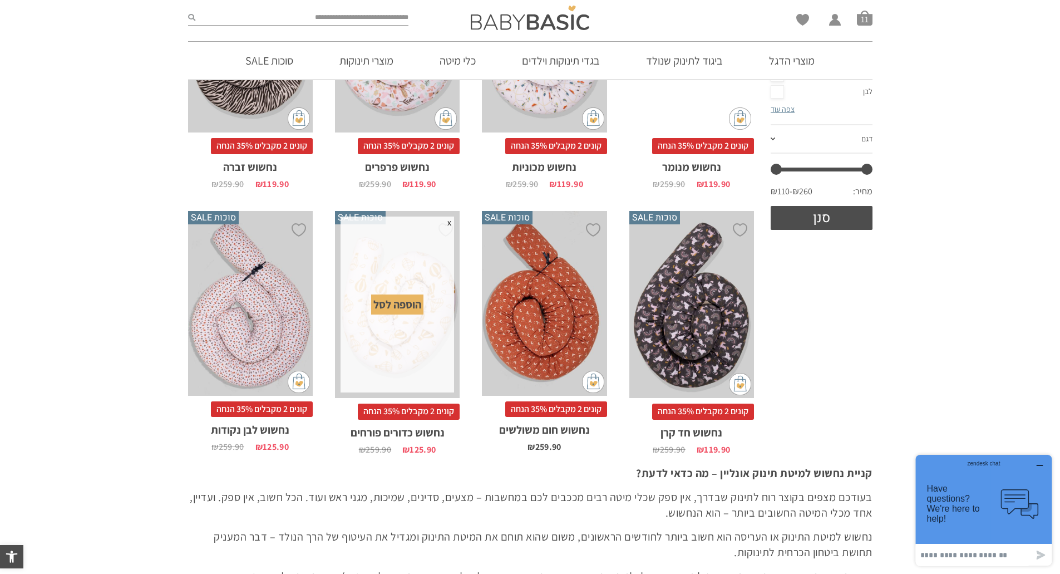
click at [402, 305] on div "הוספה לסל" at bounding box center [397, 304] width 52 height 20
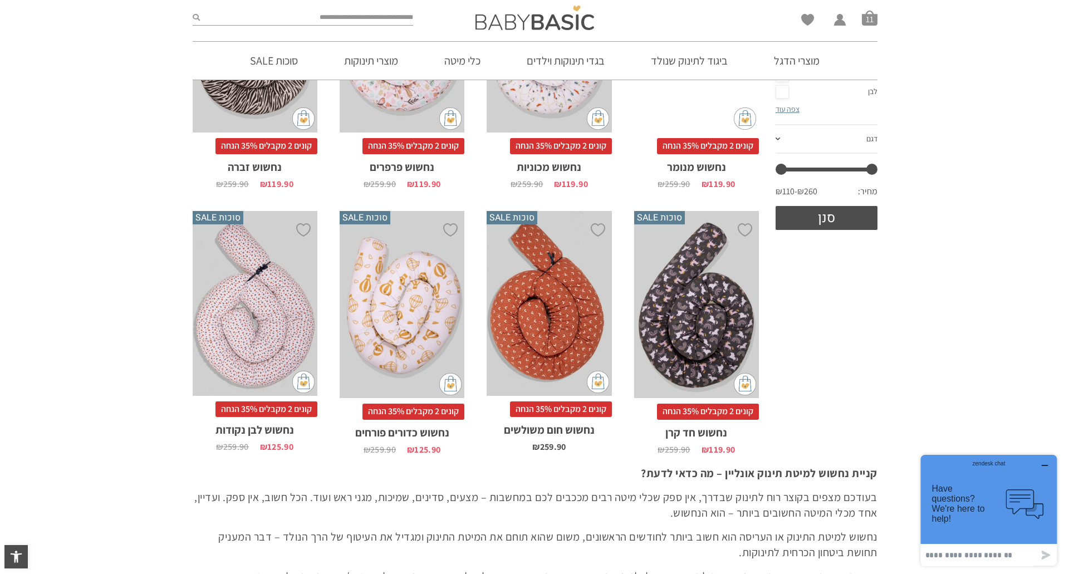
scroll to position [0, 0]
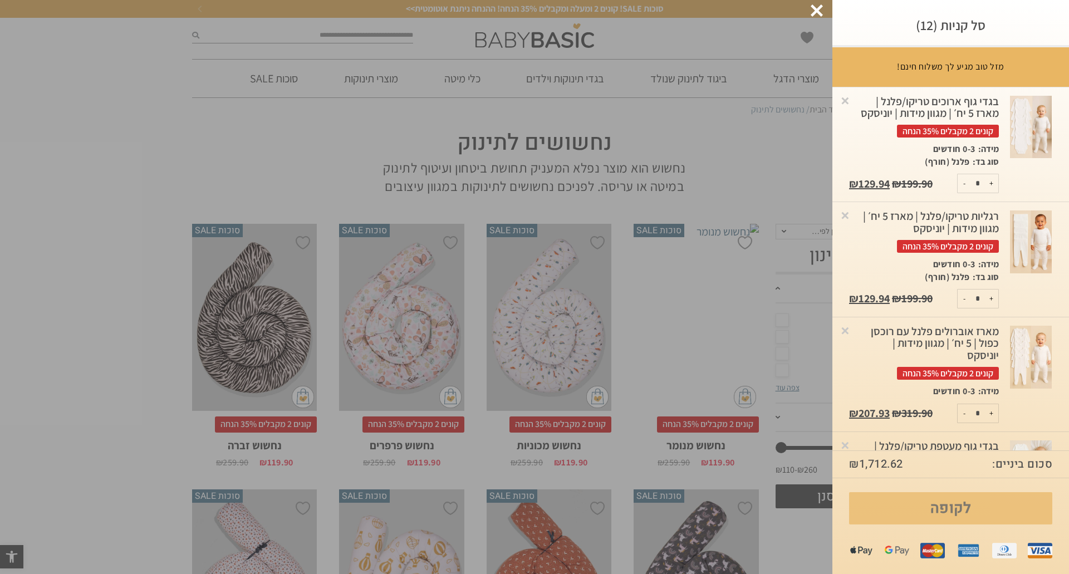
click at [962, 509] on link "לקופה" at bounding box center [950, 508] width 203 height 32
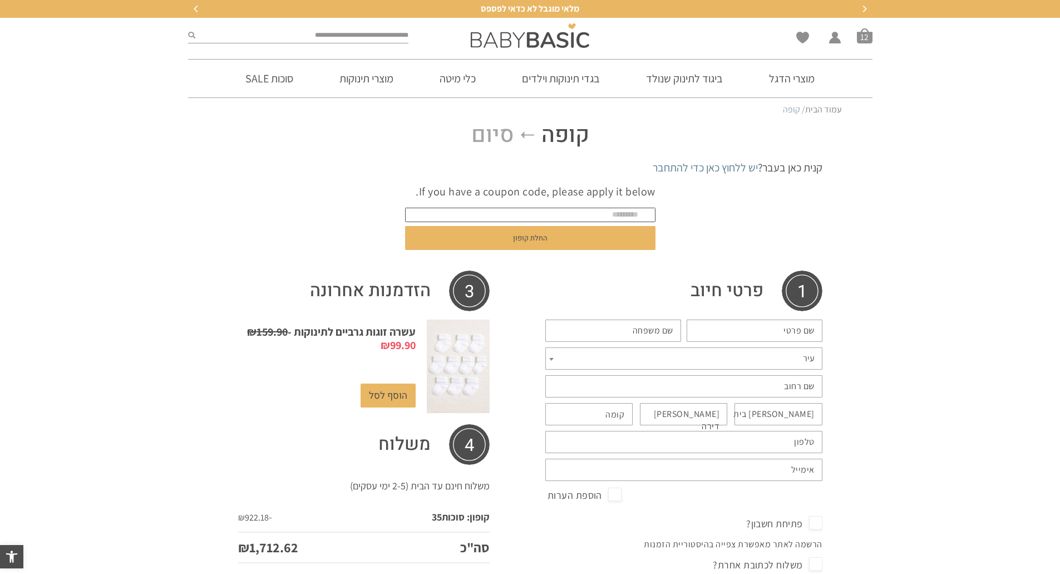
click at [607, 213] on input "text" at bounding box center [530, 215] width 250 height 14
type input "***"
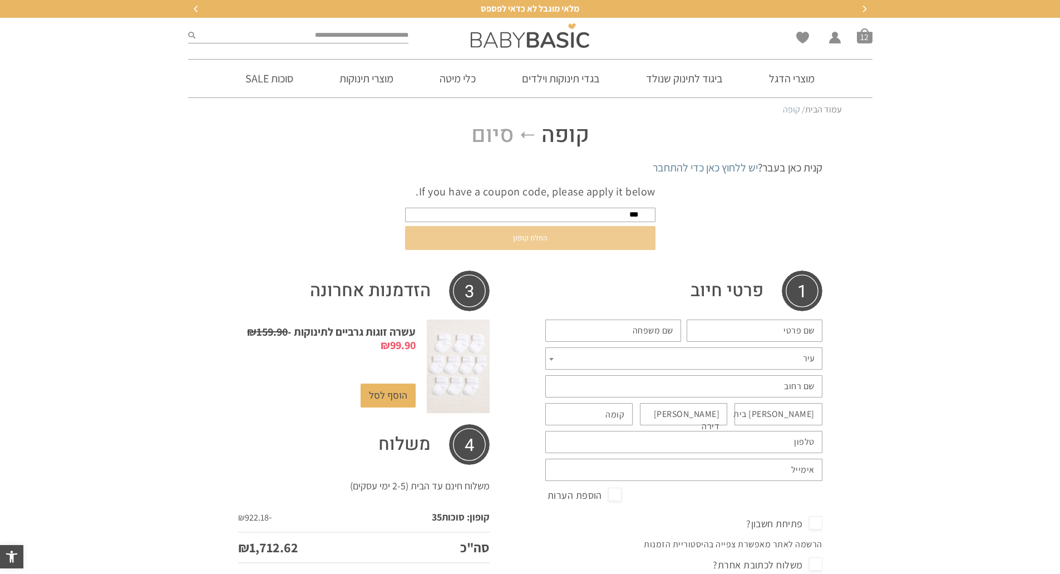
click at [547, 238] on button "החלת קופון" at bounding box center [530, 238] width 250 height 24
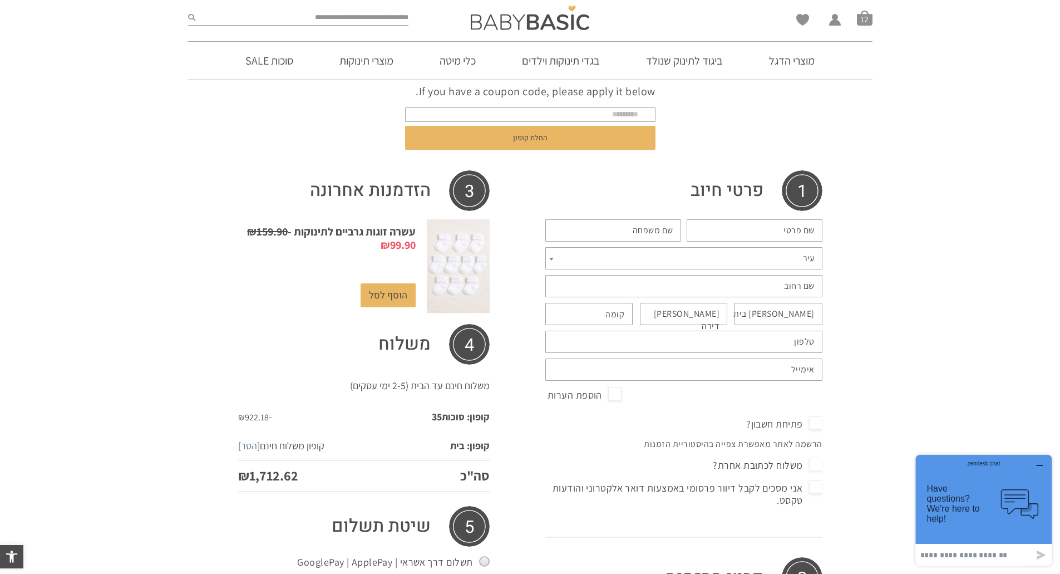
click at [784, 227] on label "שם פרטי *" at bounding box center [799, 230] width 31 height 12
click at [783, 227] on input "שם פרטי *" at bounding box center [755, 230] width 136 height 22
type input "*****"
type input "****"
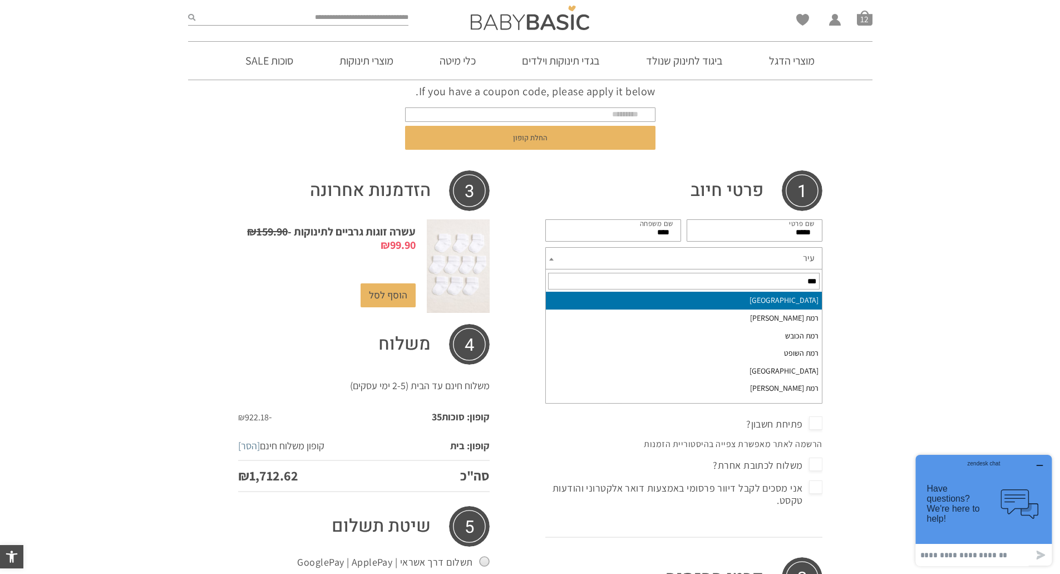
type input "***"
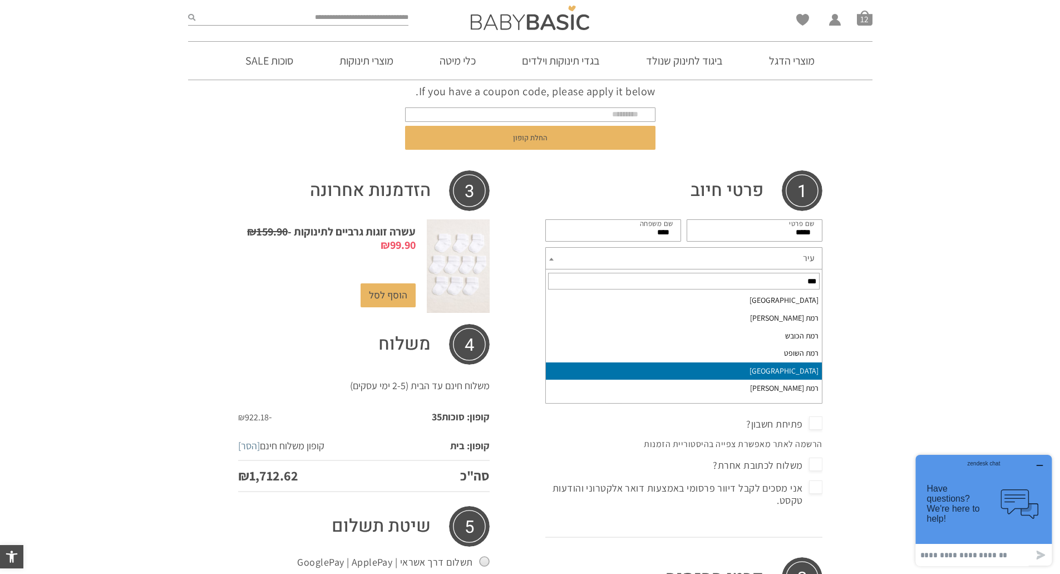
select select "*********"
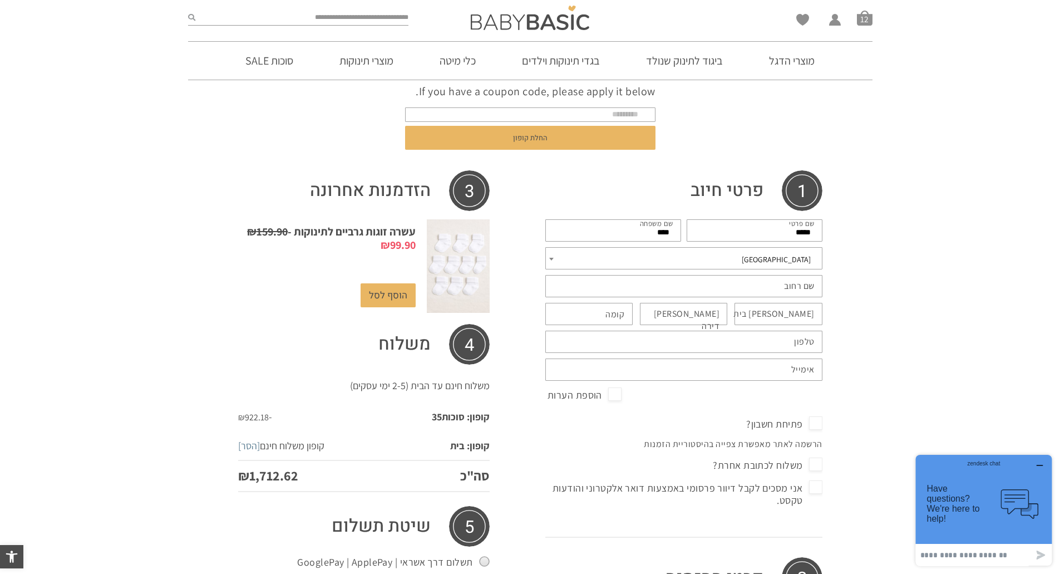
click at [809, 291] on label "שם רחוב *" at bounding box center [799, 286] width 31 height 12
click at [809, 291] on input "שם רחוב *" at bounding box center [683, 286] width 277 height 22
type input "*****"
click at [791, 313] on label "מס בית *" at bounding box center [774, 314] width 81 height 12
click at [791, 313] on input "מס בית *" at bounding box center [779, 314] width 88 height 22
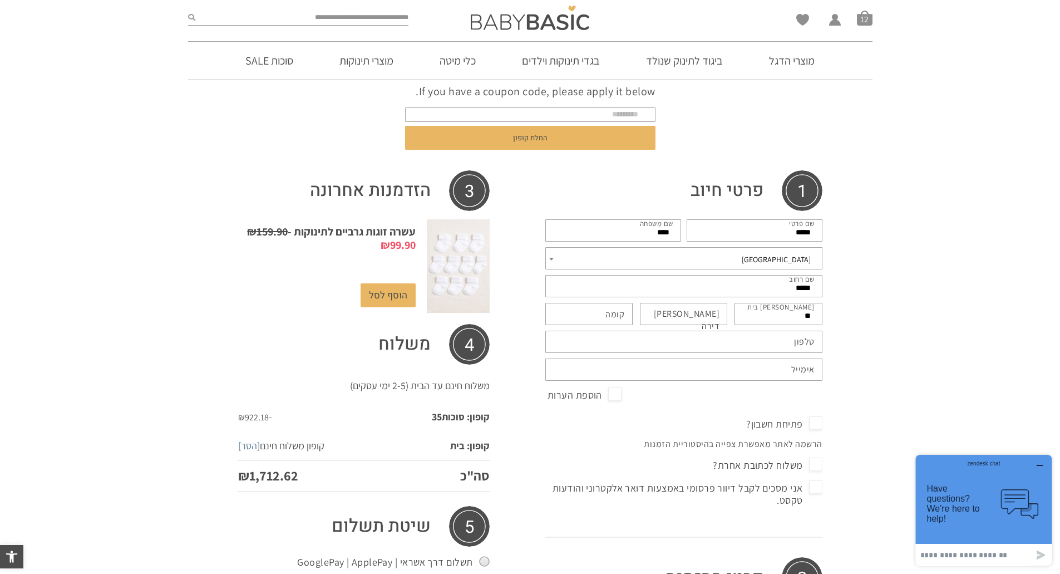
click at [712, 318] on label "מס דירה (אופציונלי)" at bounding box center [678, 320] width 83 height 25
click at [712, 318] on input "מס דירה (אופציונלי)" at bounding box center [684, 314] width 88 height 22
click at [780, 313] on input "**" at bounding box center [779, 314] width 88 height 22
type input "***"
click at [705, 319] on label "מס דירה (אופציונלי)" at bounding box center [678, 320] width 83 height 25
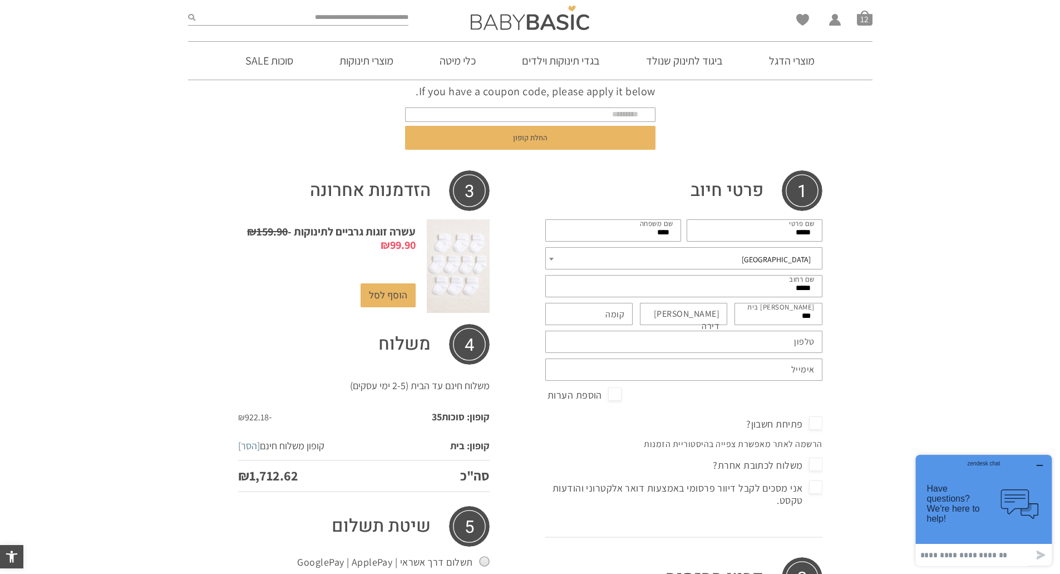
click at [705, 319] on input "מס דירה (אופציונלי)" at bounding box center [684, 314] width 88 height 22
type input "**"
click at [619, 316] on label "קומה (אופציונלי)" at bounding box center [615, 314] width 19 height 12
click at [619, 316] on input "קומה (אופציונלי)" at bounding box center [589, 314] width 88 height 22
type input "*"
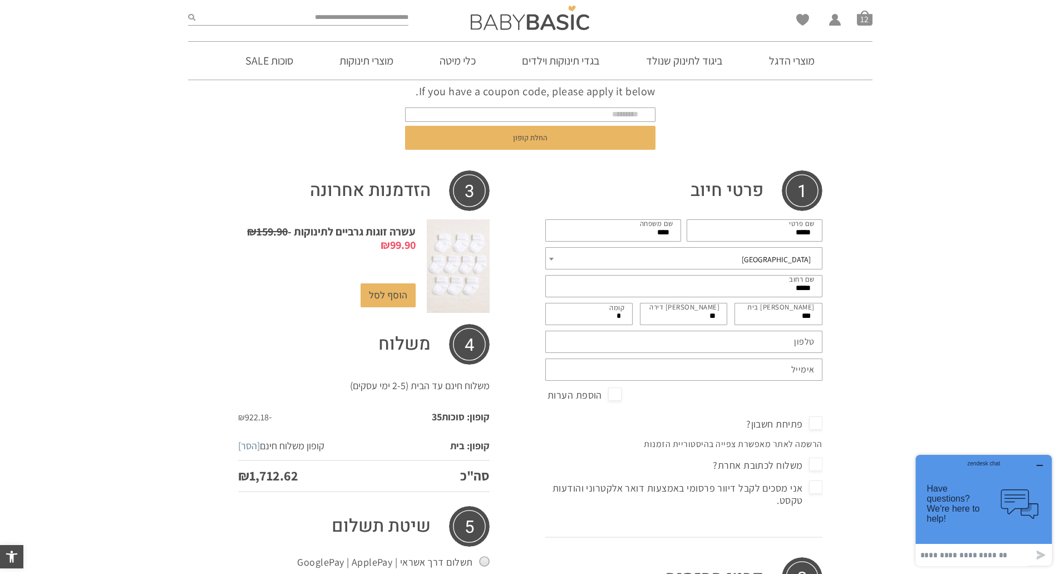
click at [808, 344] on label "טלפון *" at bounding box center [804, 342] width 21 height 12
click at [808, 344] on input "טלפון *" at bounding box center [683, 342] width 277 height 22
type input "**********"
click at [766, 368] on input "אימייל *" at bounding box center [683, 369] width 277 height 22
type input "*"
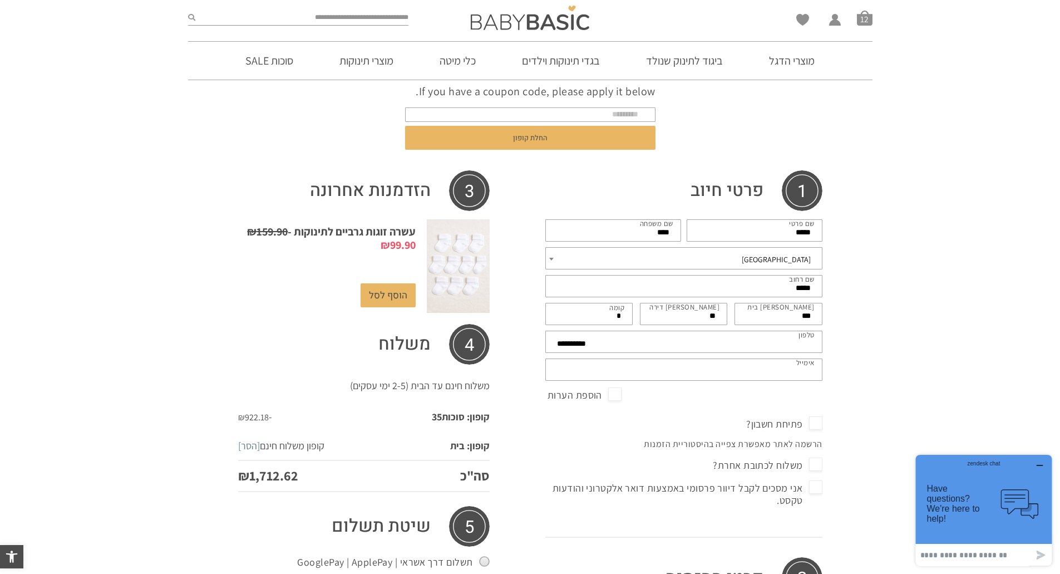
type input "*"
type input "**********"
click at [612, 396] on span "הוספת הערות" at bounding box center [585, 395] width 74 height 18
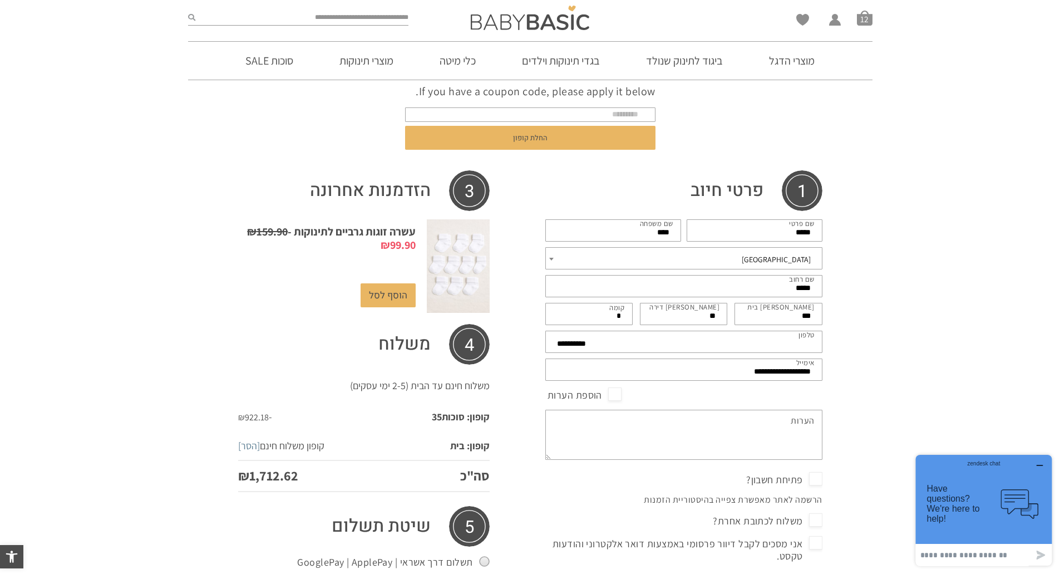
click at [805, 427] on textarea "הערות (אופציונלי)" at bounding box center [683, 435] width 277 height 50
type textarea "*"
drag, startPoint x: 677, startPoint y: 423, endPoint x: 682, endPoint y: 424, distance: 5.7
click at [682, 424] on textarea "**********" at bounding box center [683, 435] width 277 height 50
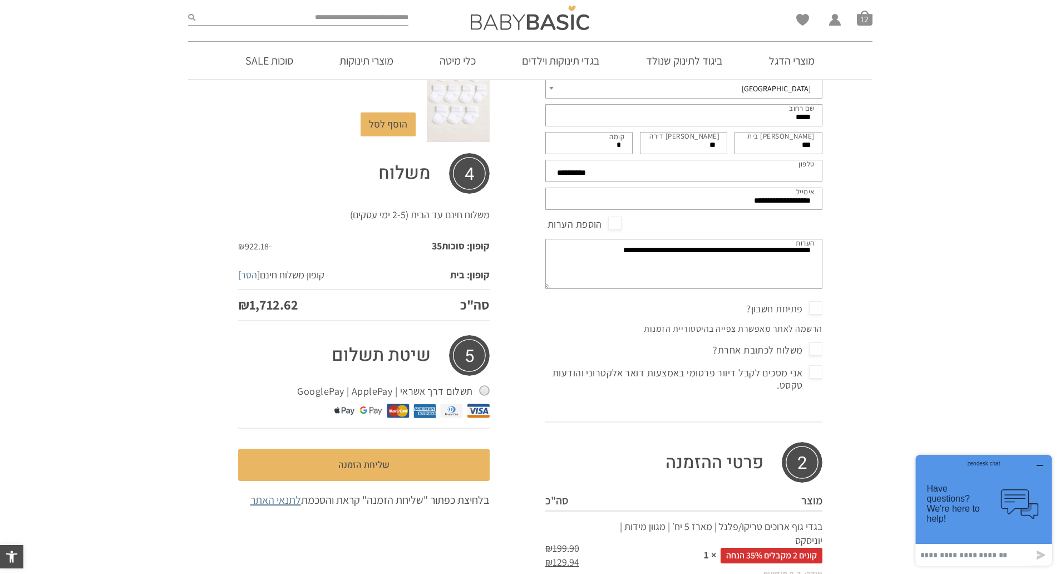
scroll to position [351, 0]
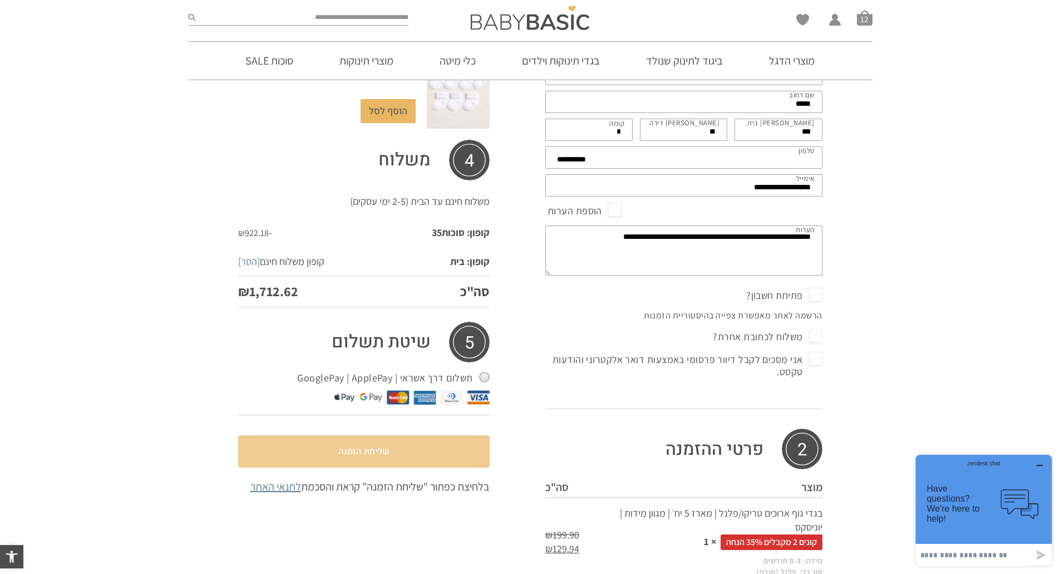
type textarea "**********"
click at [370, 454] on button "שליחת הזמנה" at bounding box center [364, 451] width 252 height 32
